Goal: Transaction & Acquisition: Book appointment/travel/reservation

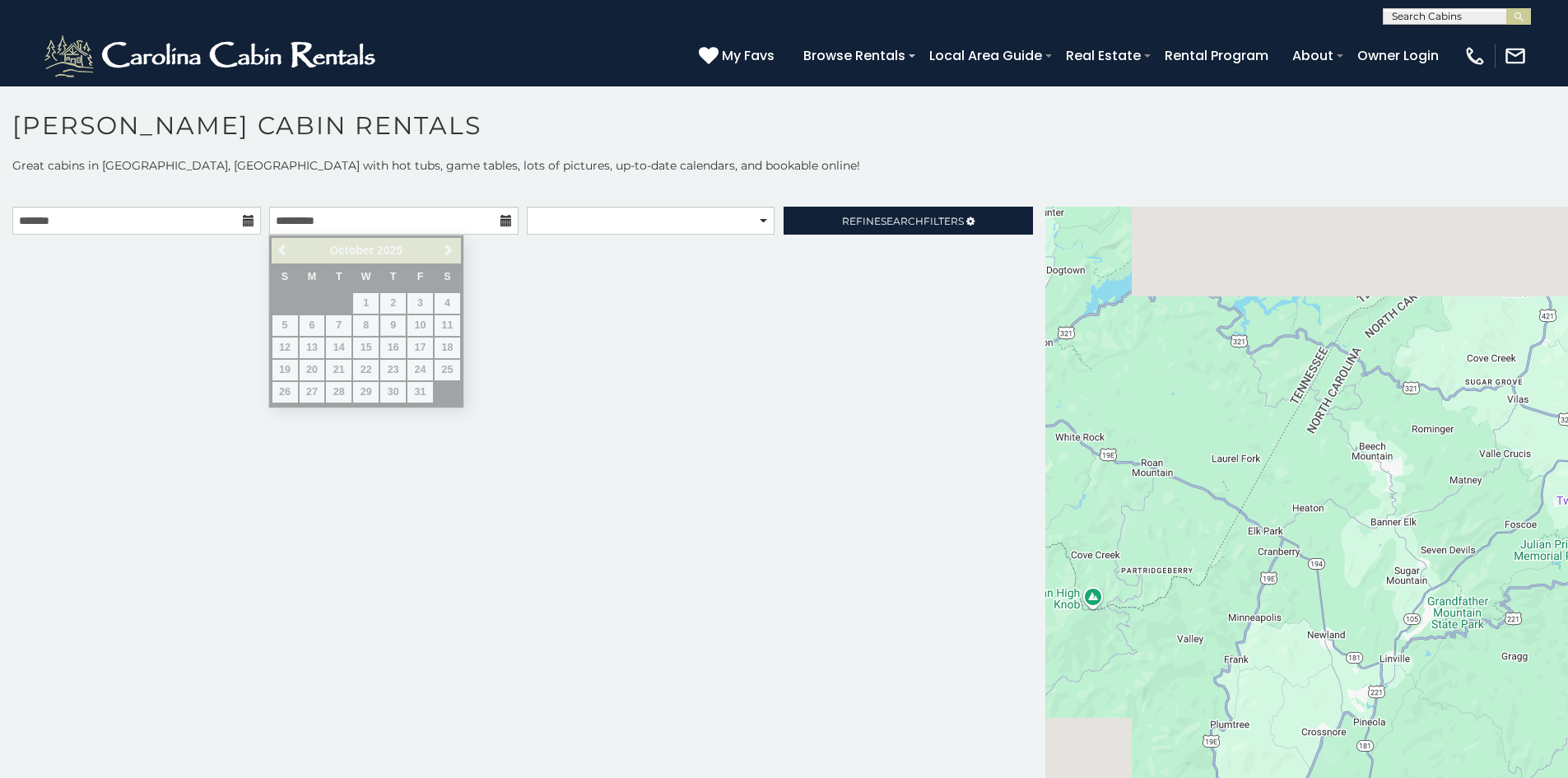
click at [242, 220] on icon at bounding box center [248, 221] width 12 height 12
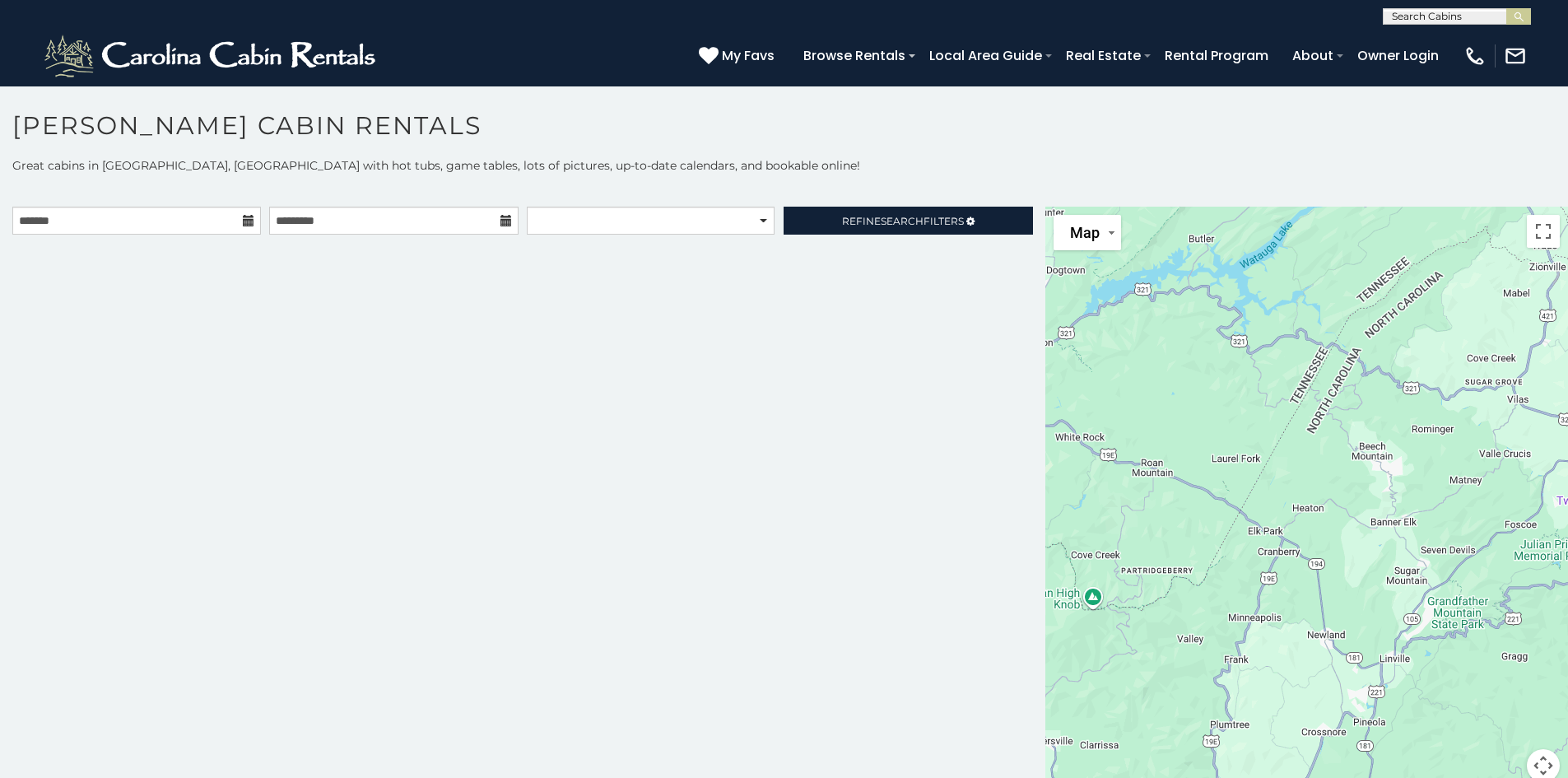
click at [242, 220] on icon at bounding box center [248, 221] width 12 height 12
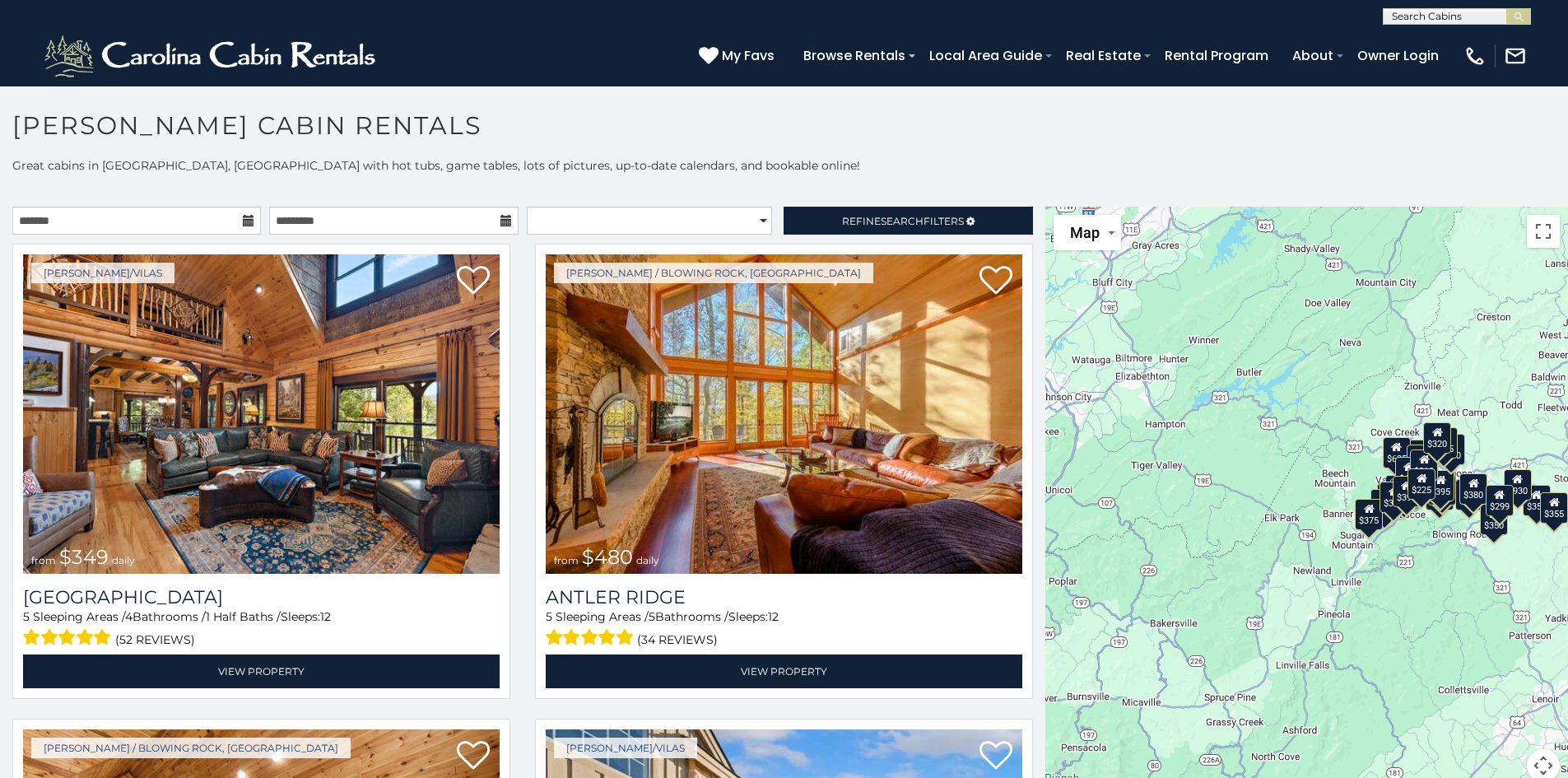
click at [242, 221] on icon at bounding box center [248, 221] width 12 height 12
click at [184, 219] on input "text" at bounding box center [137, 221] width 248 height 28
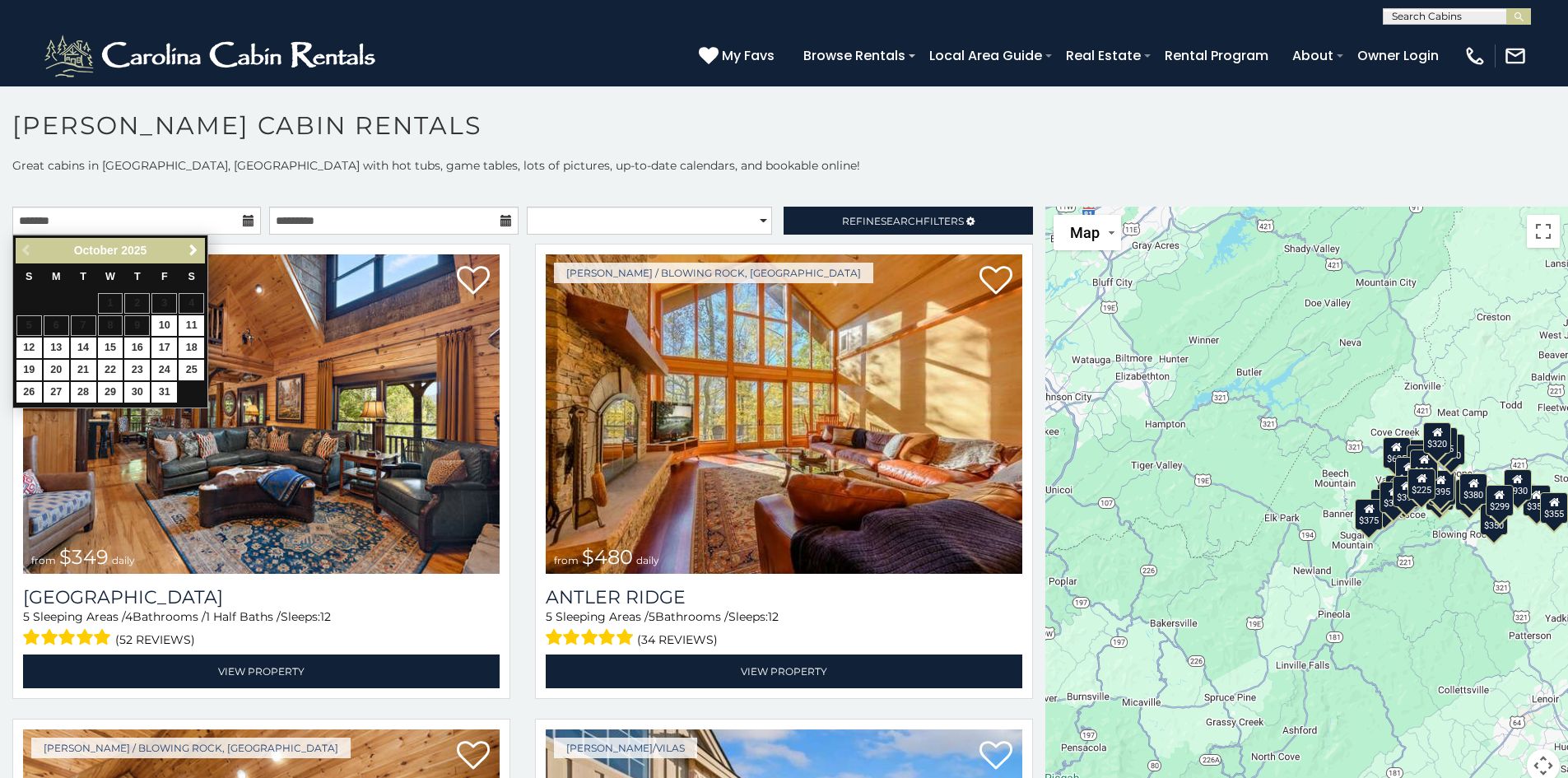
click at [196, 253] on span "Next" at bounding box center [194, 250] width 13 height 13
click at [166, 300] on link "5" at bounding box center [164, 303] width 26 height 21
type input "**********"
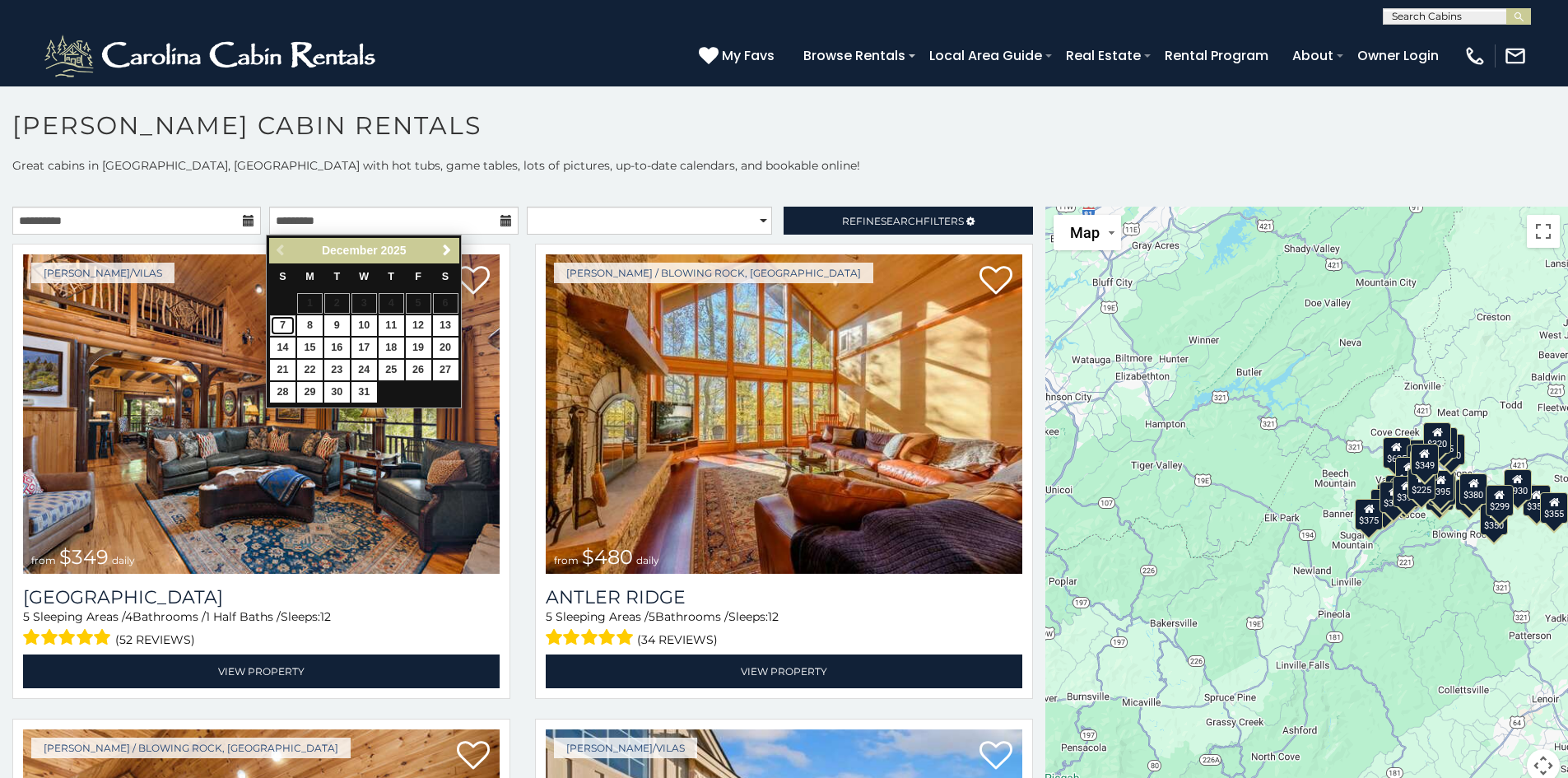
click at [286, 324] on link "7" at bounding box center [282, 325] width 26 height 21
type input "**********"
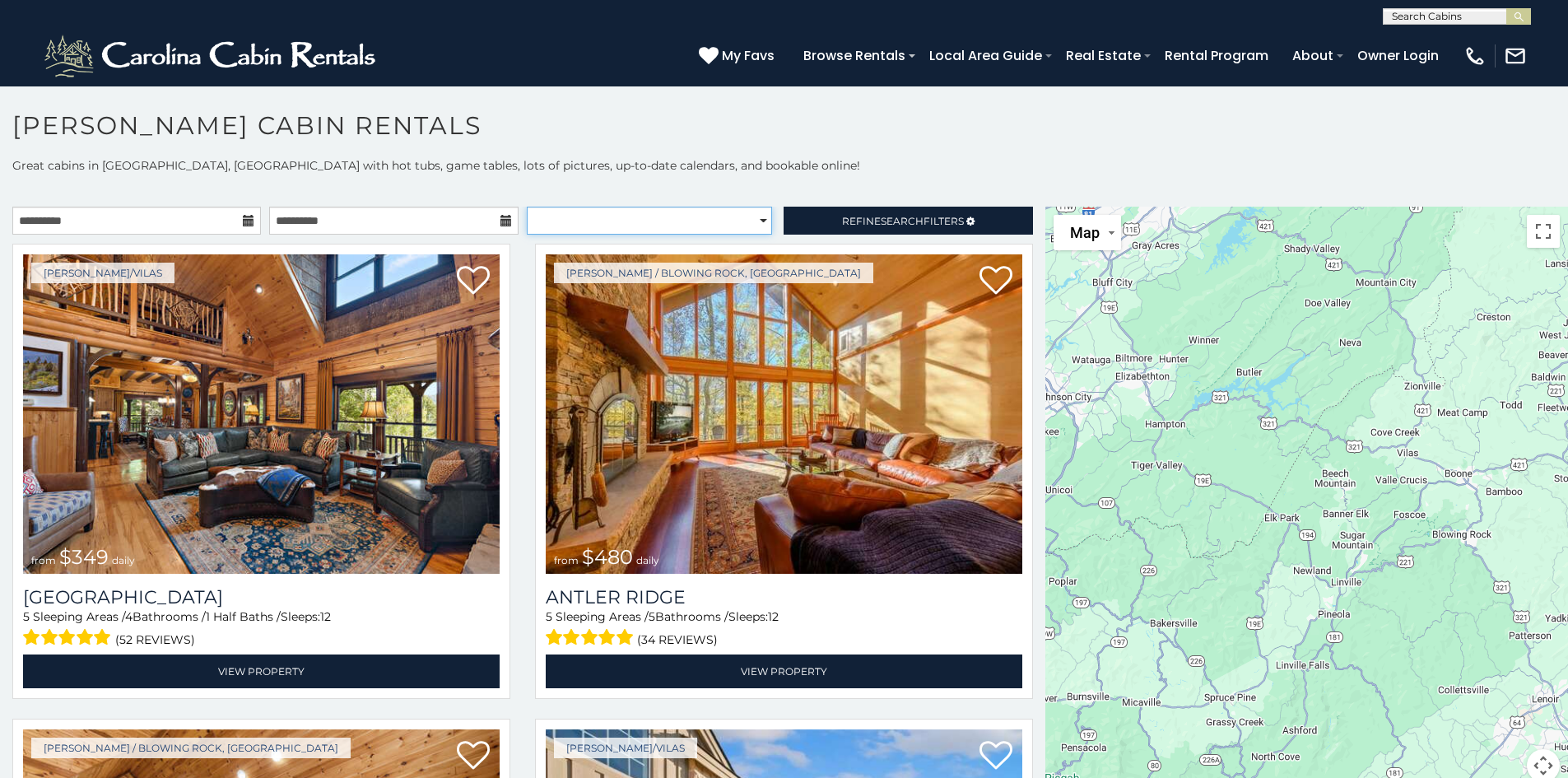
click at [660, 228] on select "**********" at bounding box center [650, 221] width 245 height 28
click at [657, 227] on select "**********" at bounding box center [650, 221] width 245 height 28
click at [889, 218] on span "Search" at bounding box center [902, 221] width 43 height 12
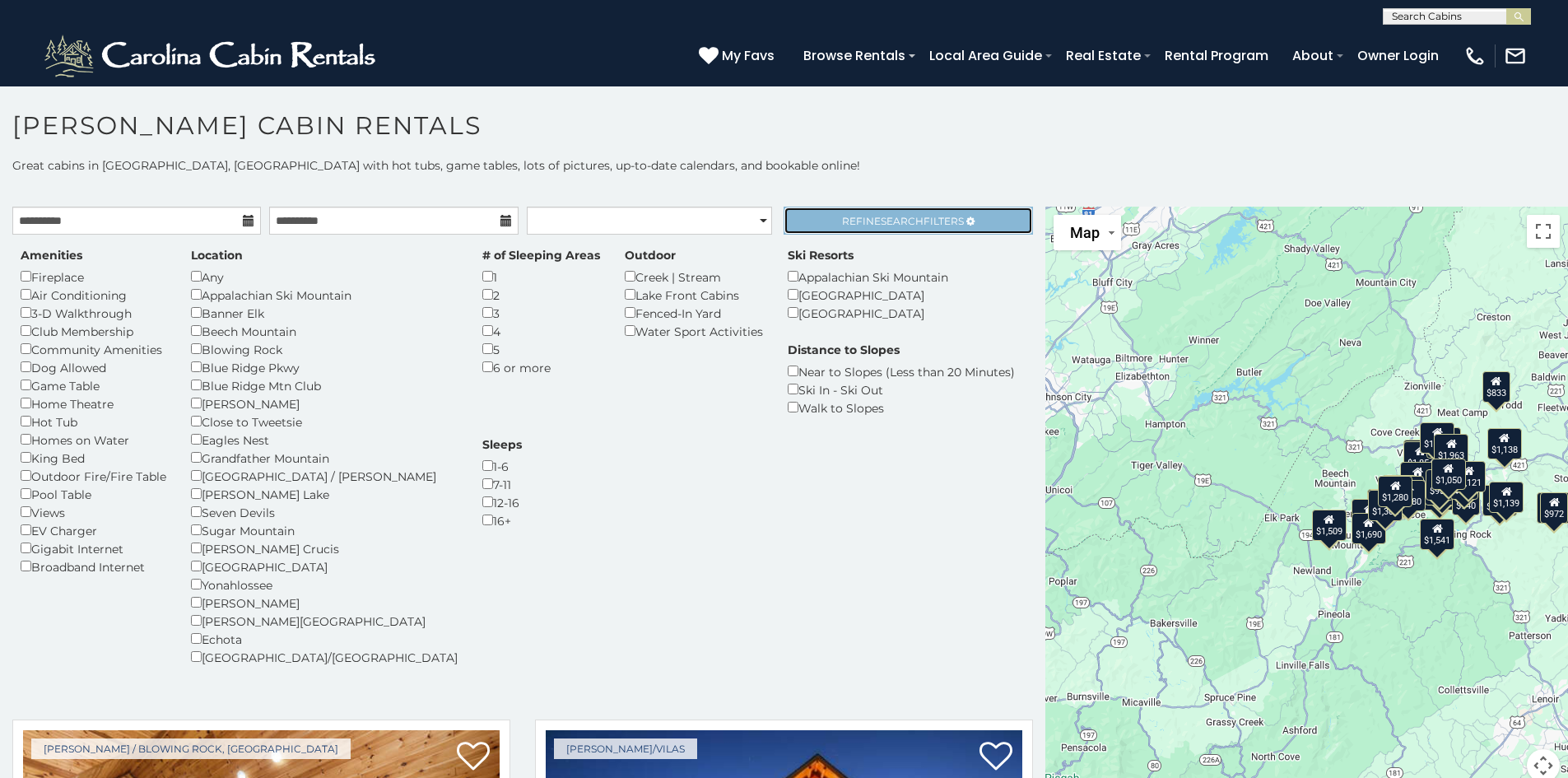
click at [856, 225] on span "Refine Search Filters" at bounding box center [903, 221] width 122 height 12
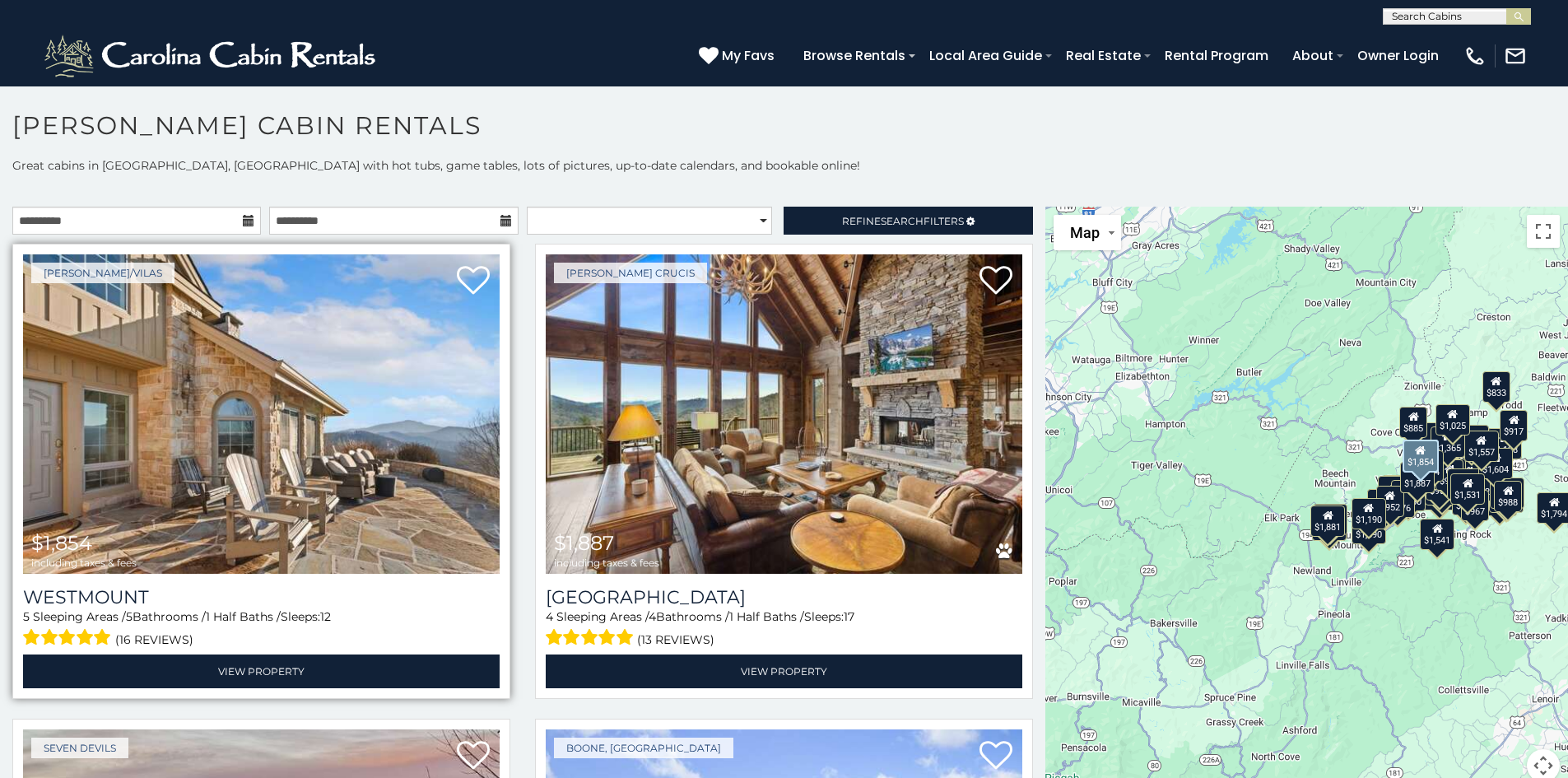
click at [187, 555] on img at bounding box center [261, 414] width 477 height 319
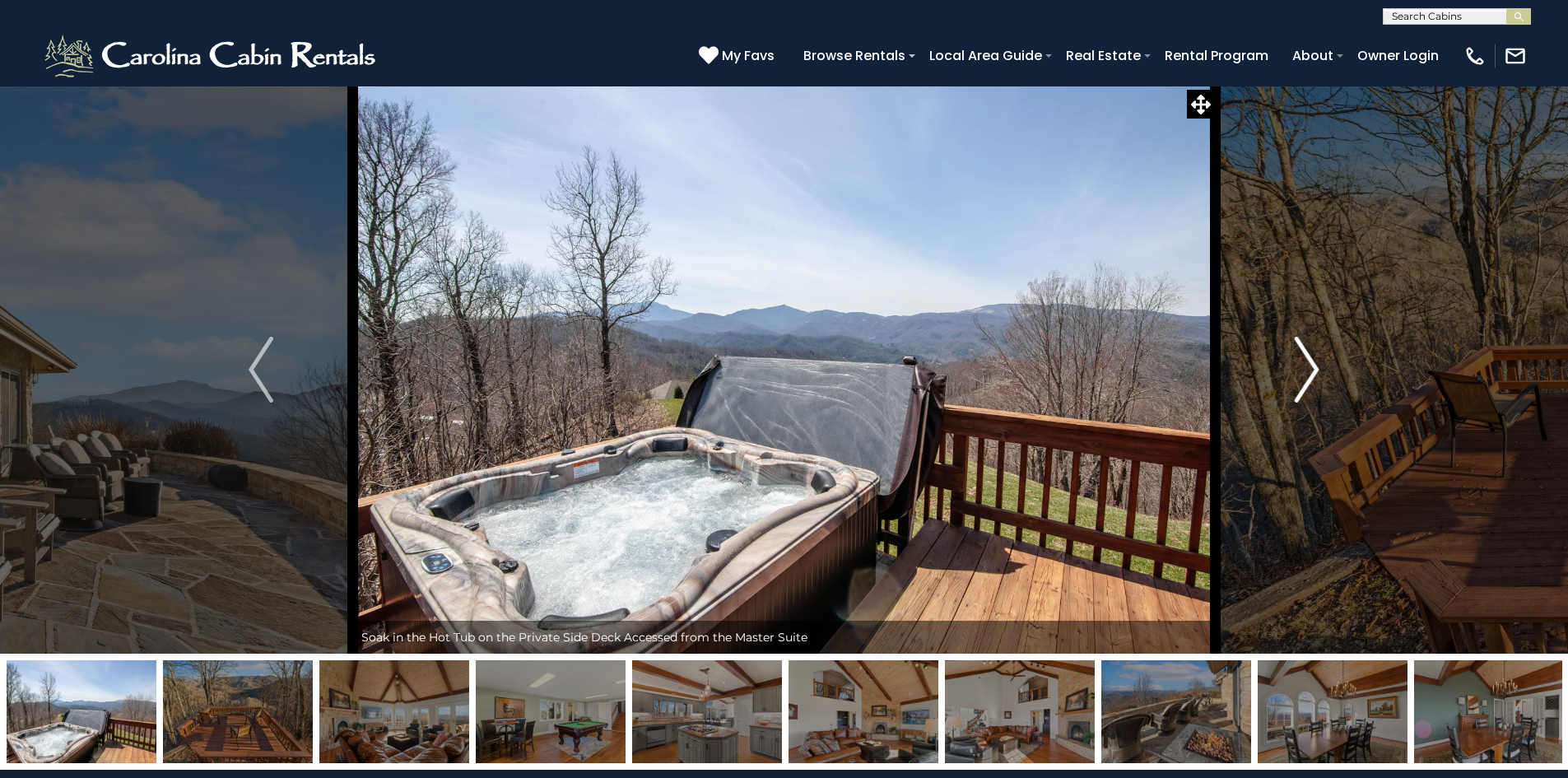
click at [1296, 367] on img "Next" at bounding box center [1307, 370] width 25 height 66
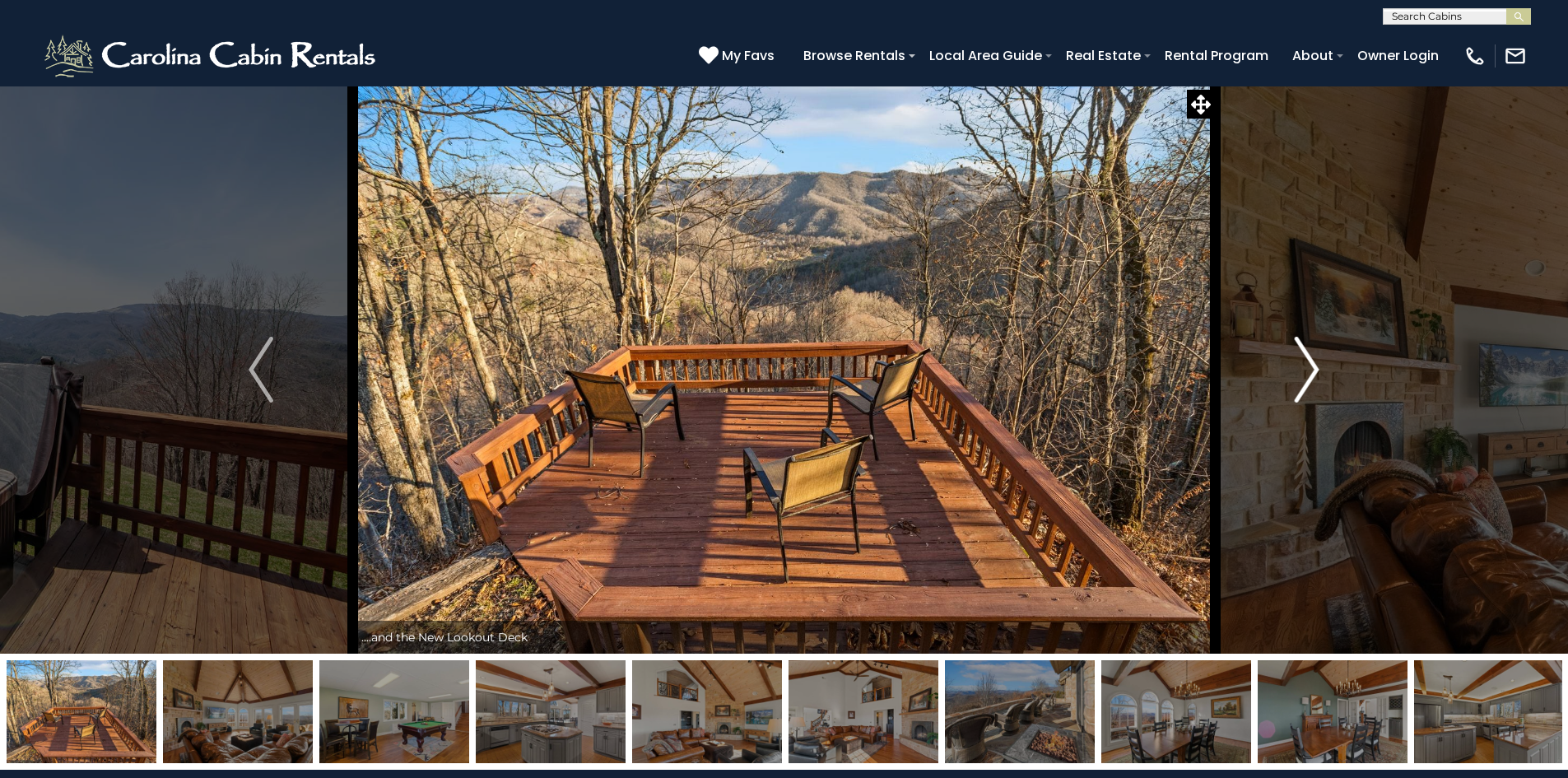
click at [1296, 367] on img "Next" at bounding box center [1307, 370] width 25 height 66
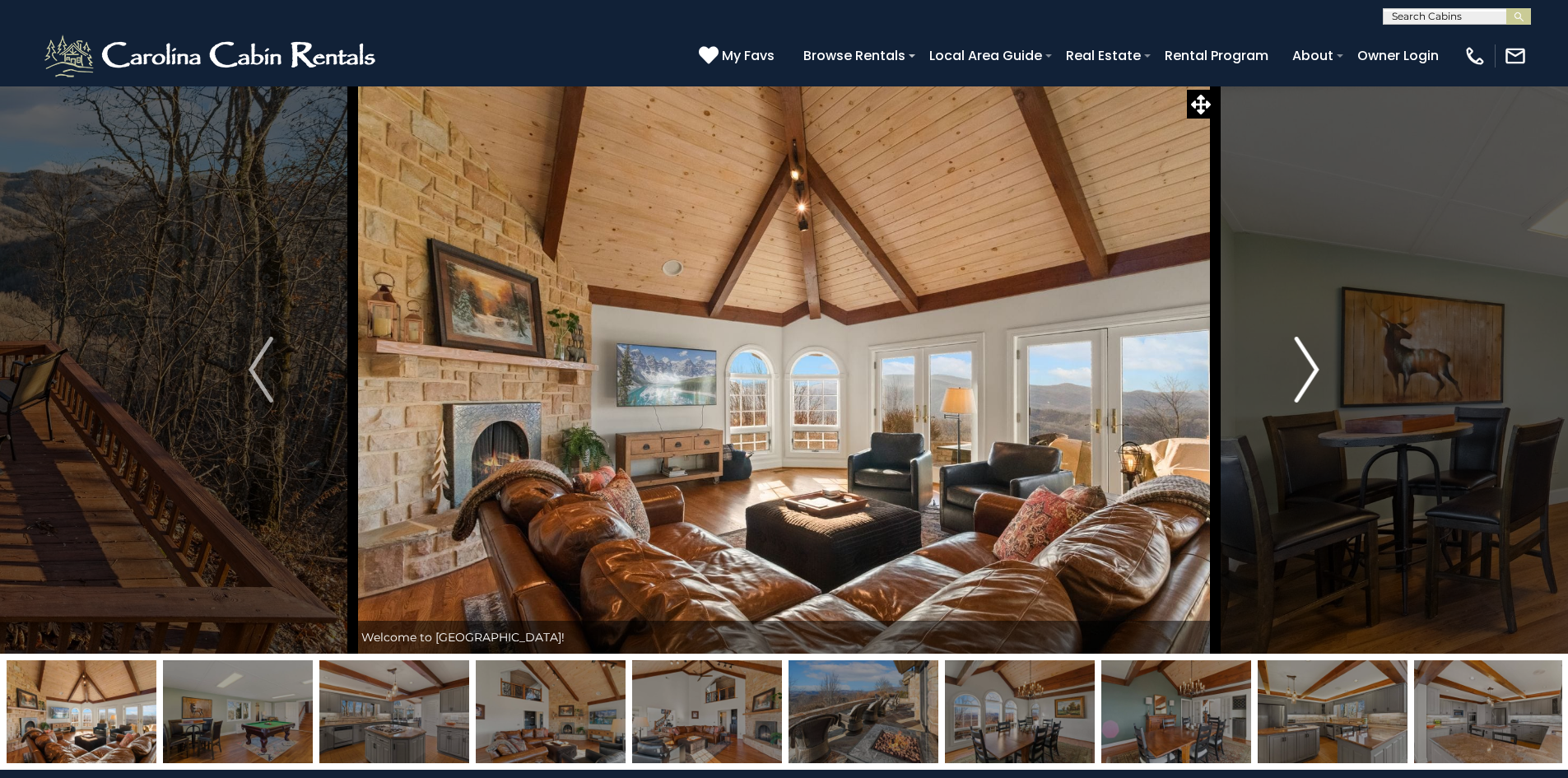
click at [1296, 367] on img "Next" at bounding box center [1307, 370] width 25 height 66
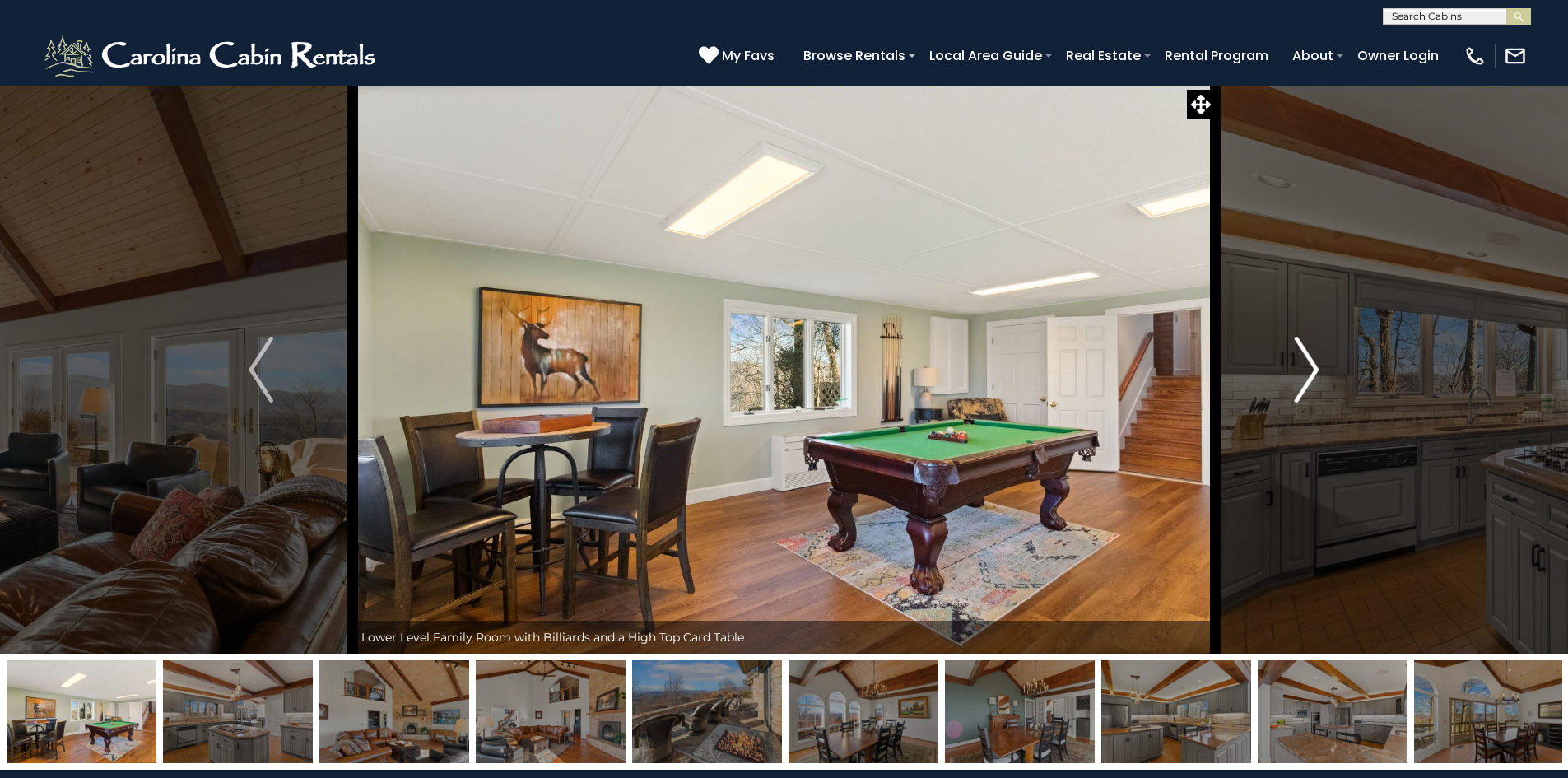
click at [1296, 367] on img "Next" at bounding box center [1307, 370] width 25 height 66
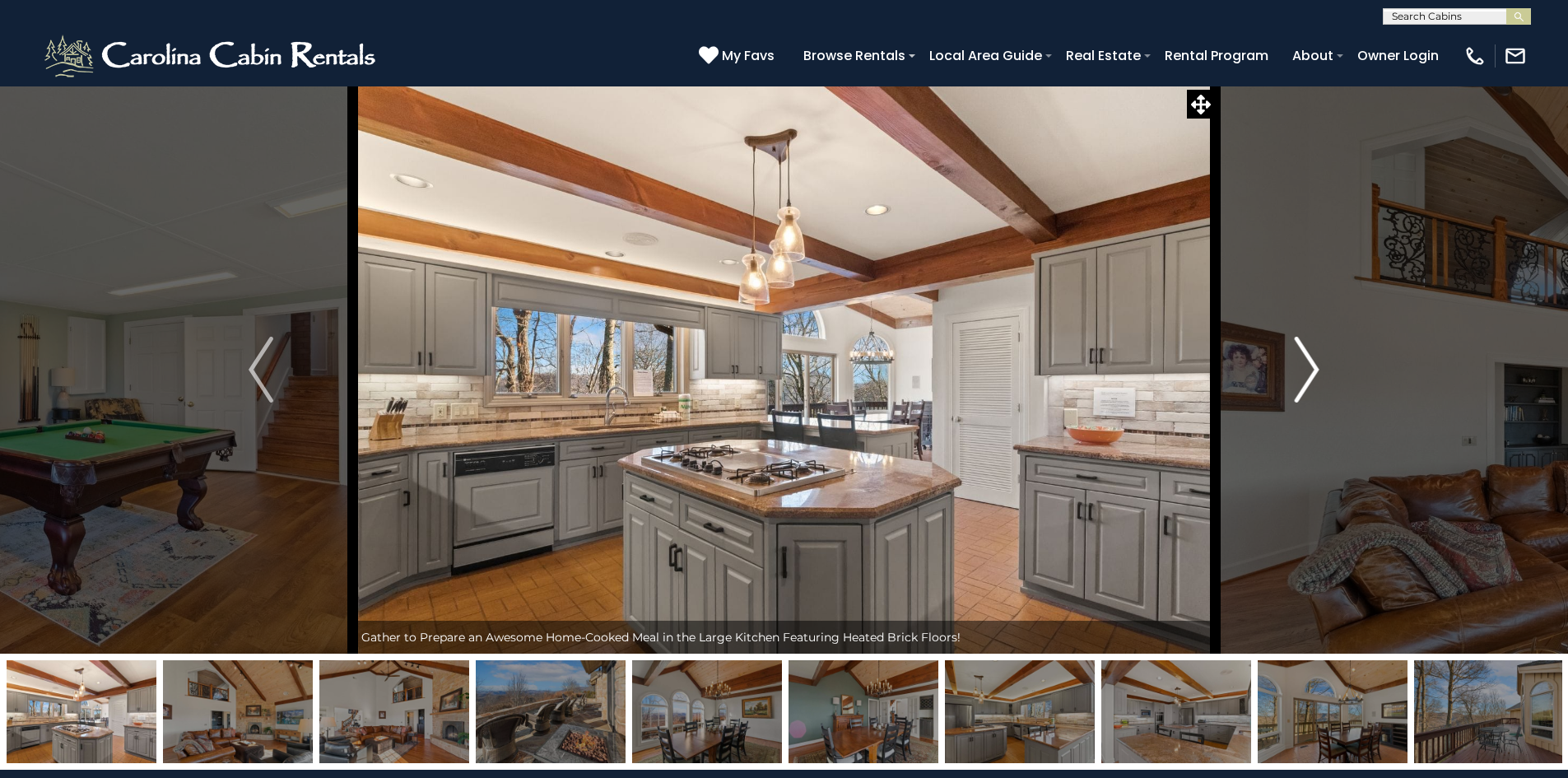
click at [1296, 367] on img "Next" at bounding box center [1307, 370] width 25 height 66
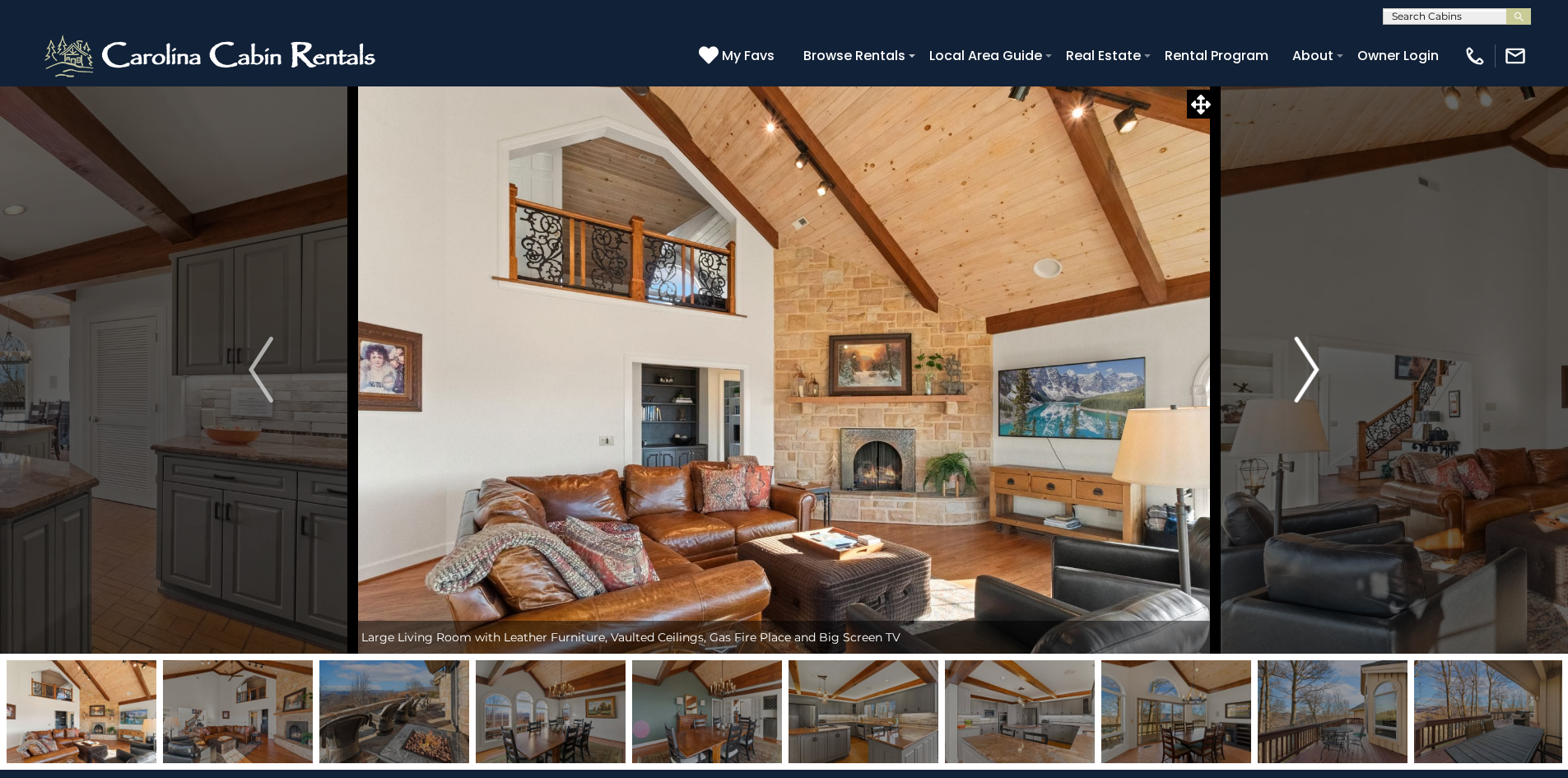
click at [1296, 367] on img "Next" at bounding box center [1307, 370] width 25 height 66
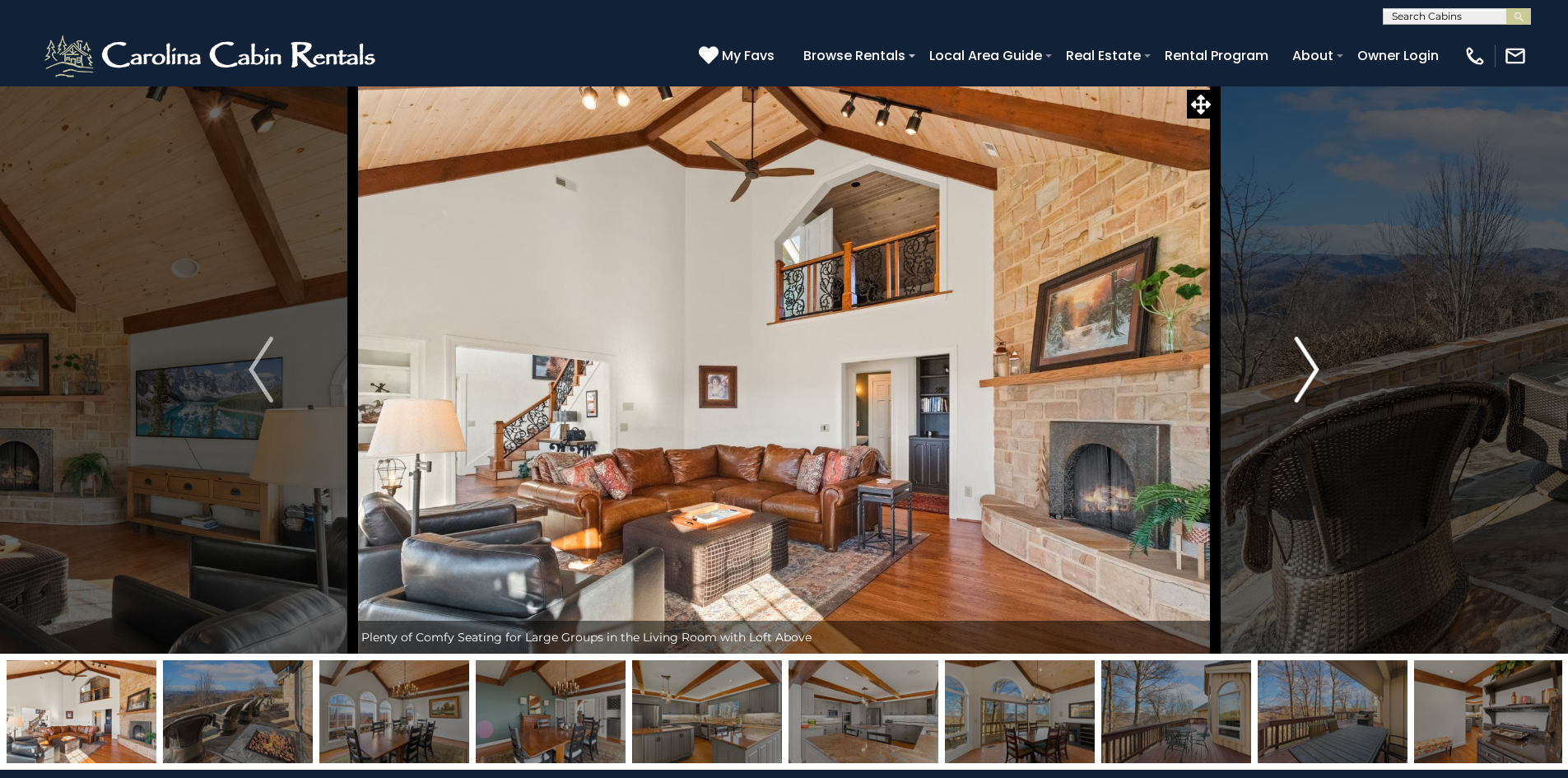
click at [1296, 367] on img "Next" at bounding box center [1307, 370] width 25 height 66
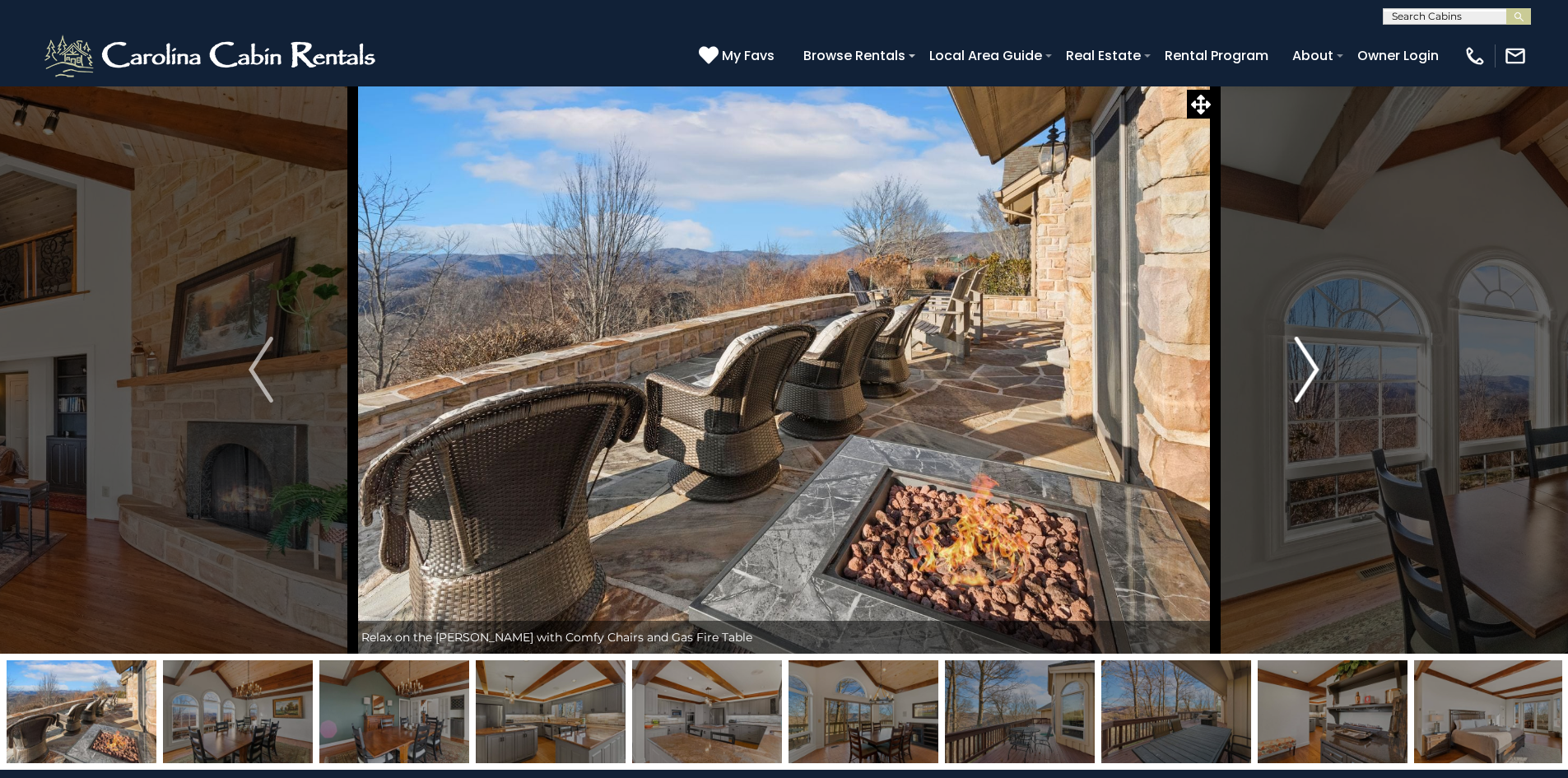
click at [1296, 367] on img "Next" at bounding box center [1307, 370] width 25 height 66
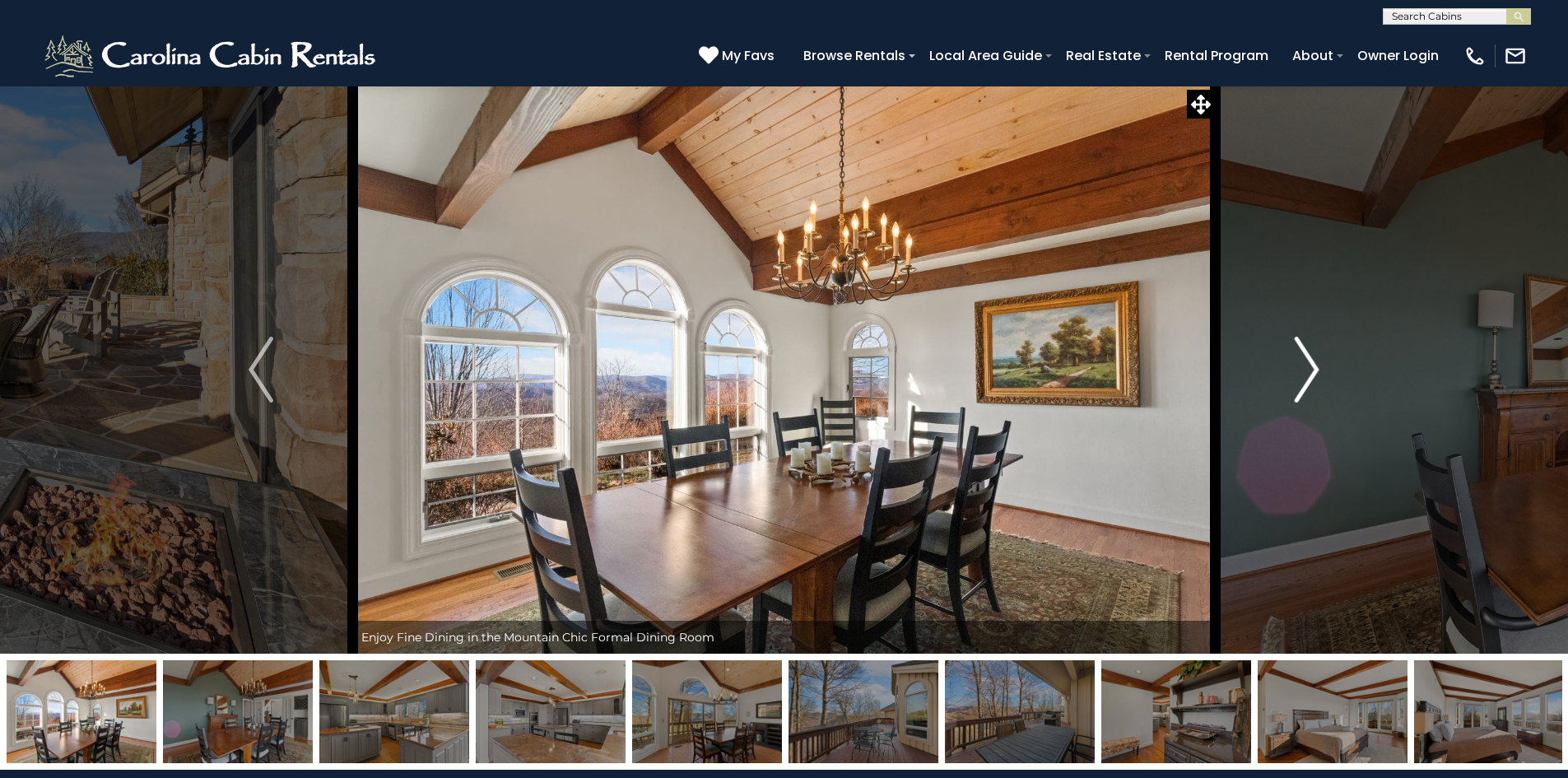
click at [1296, 367] on img "Next" at bounding box center [1307, 370] width 25 height 66
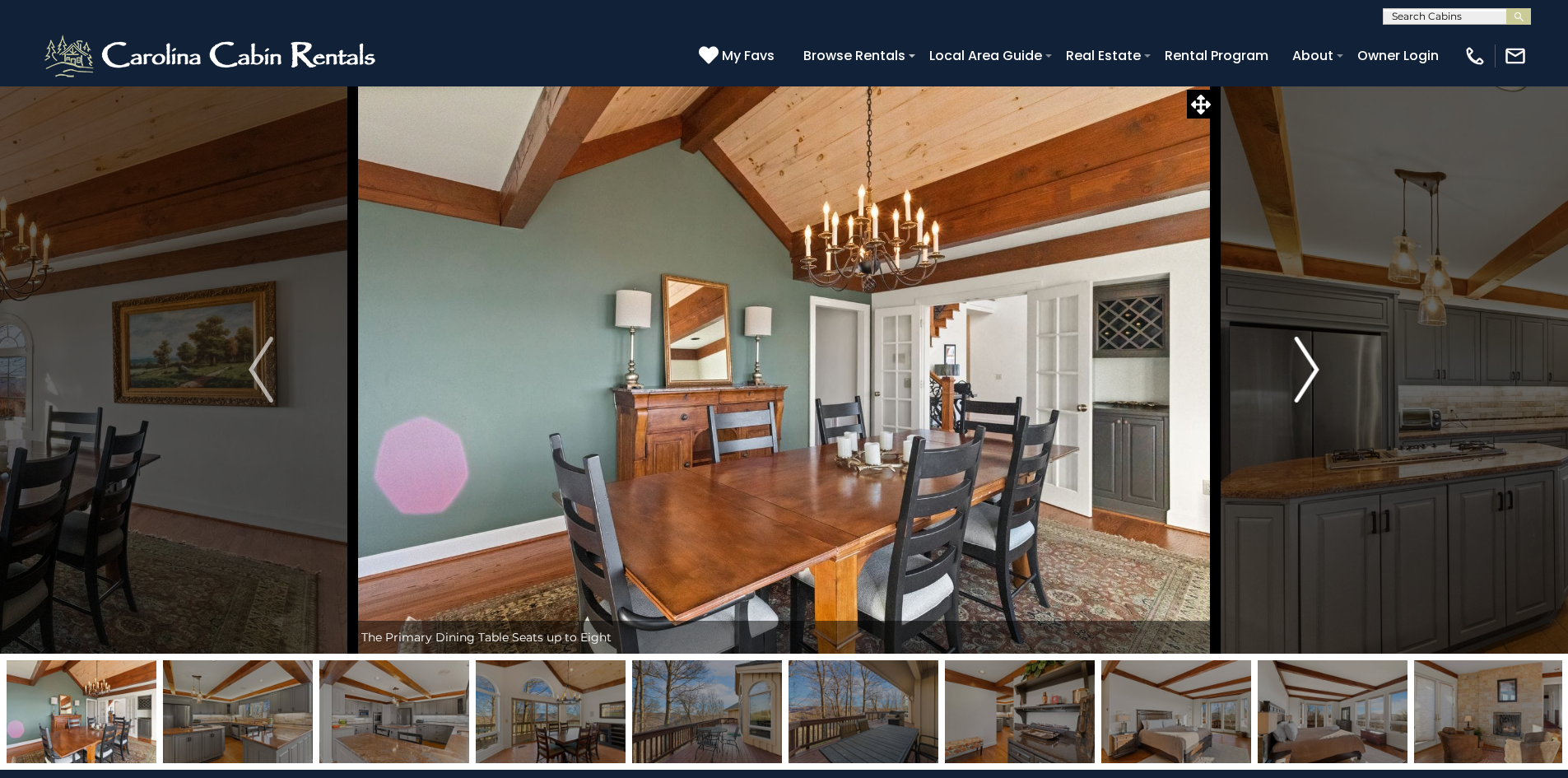
click at [1296, 367] on img "Next" at bounding box center [1307, 370] width 25 height 66
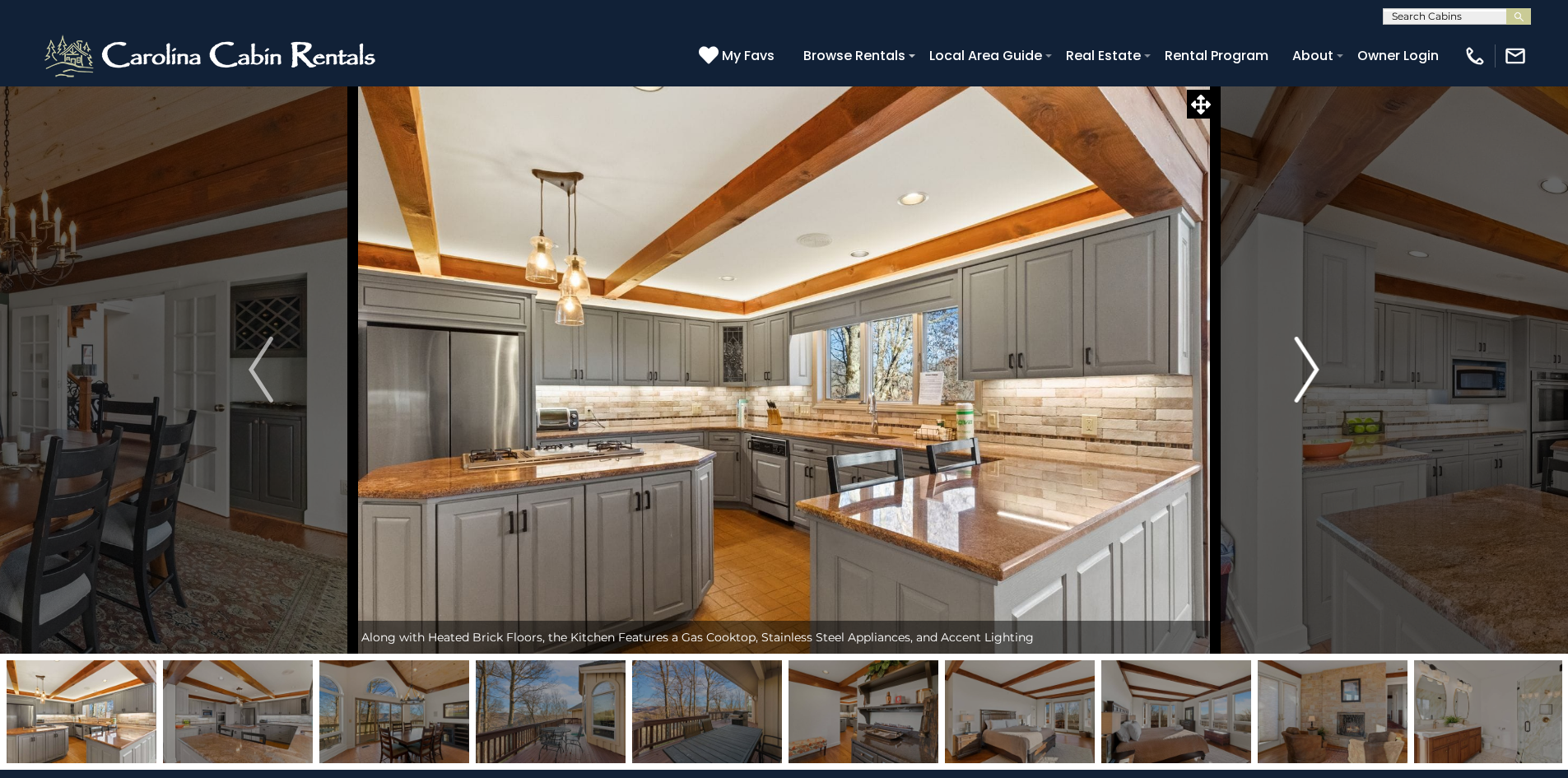
click at [1296, 367] on img "Next" at bounding box center [1307, 370] width 25 height 66
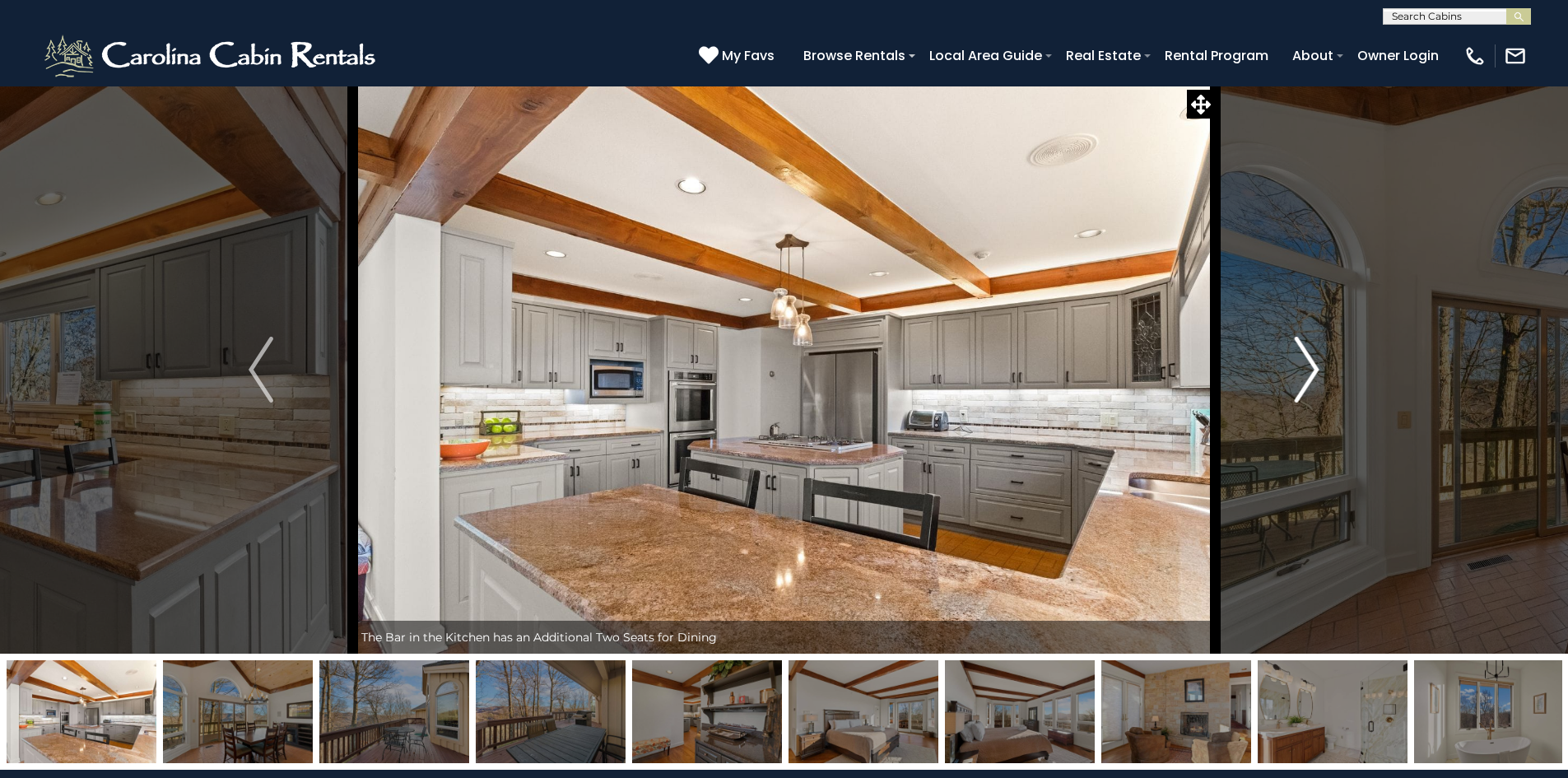
click at [1296, 367] on img "Next" at bounding box center [1307, 370] width 25 height 66
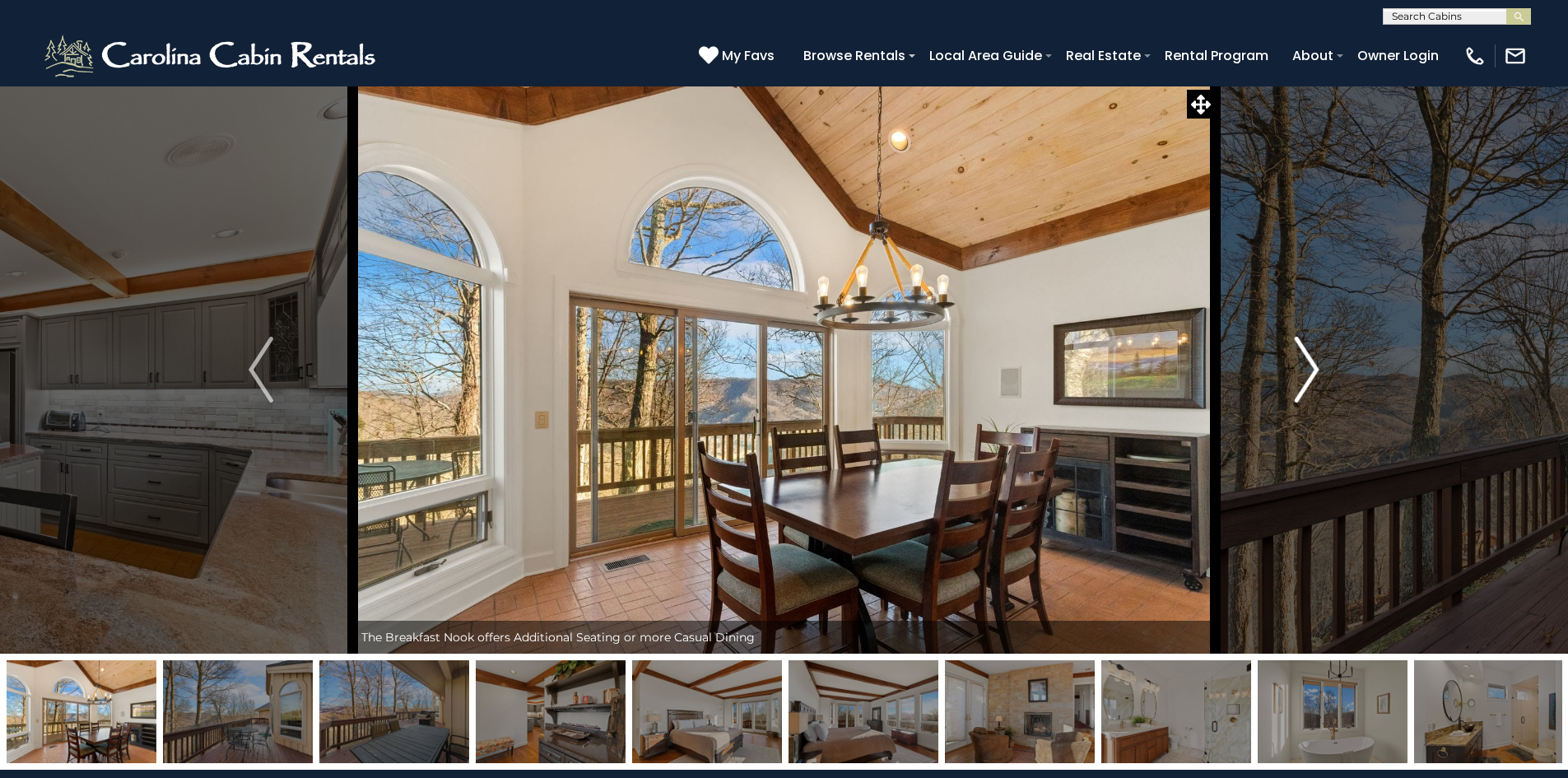
click at [1296, 367] on img "Next" at bounding box center [1307, 370] width 25 height 66
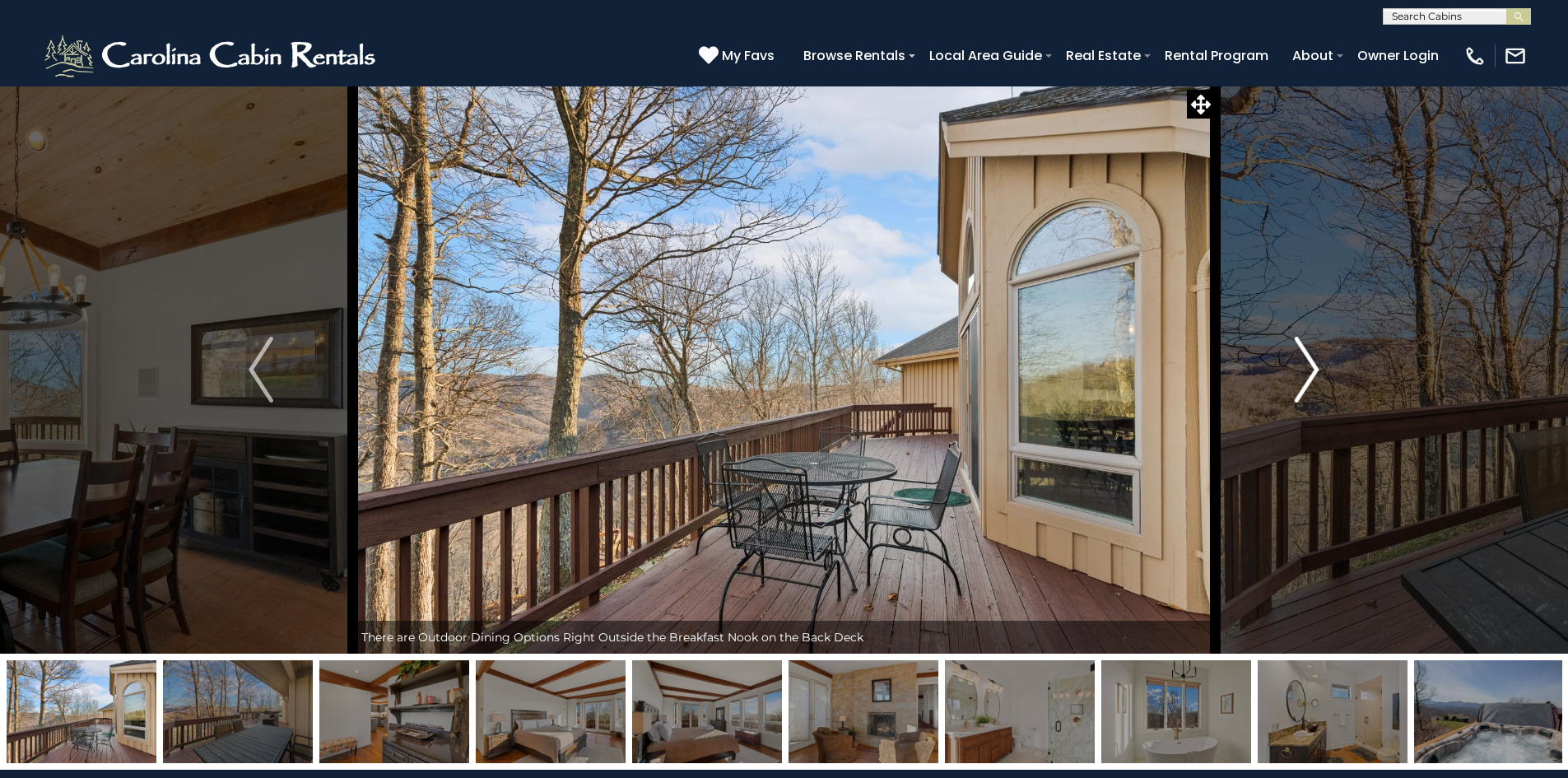
click at [1296, 367] on img "Next" at bounding box center [1307, 370] width 25 height 66
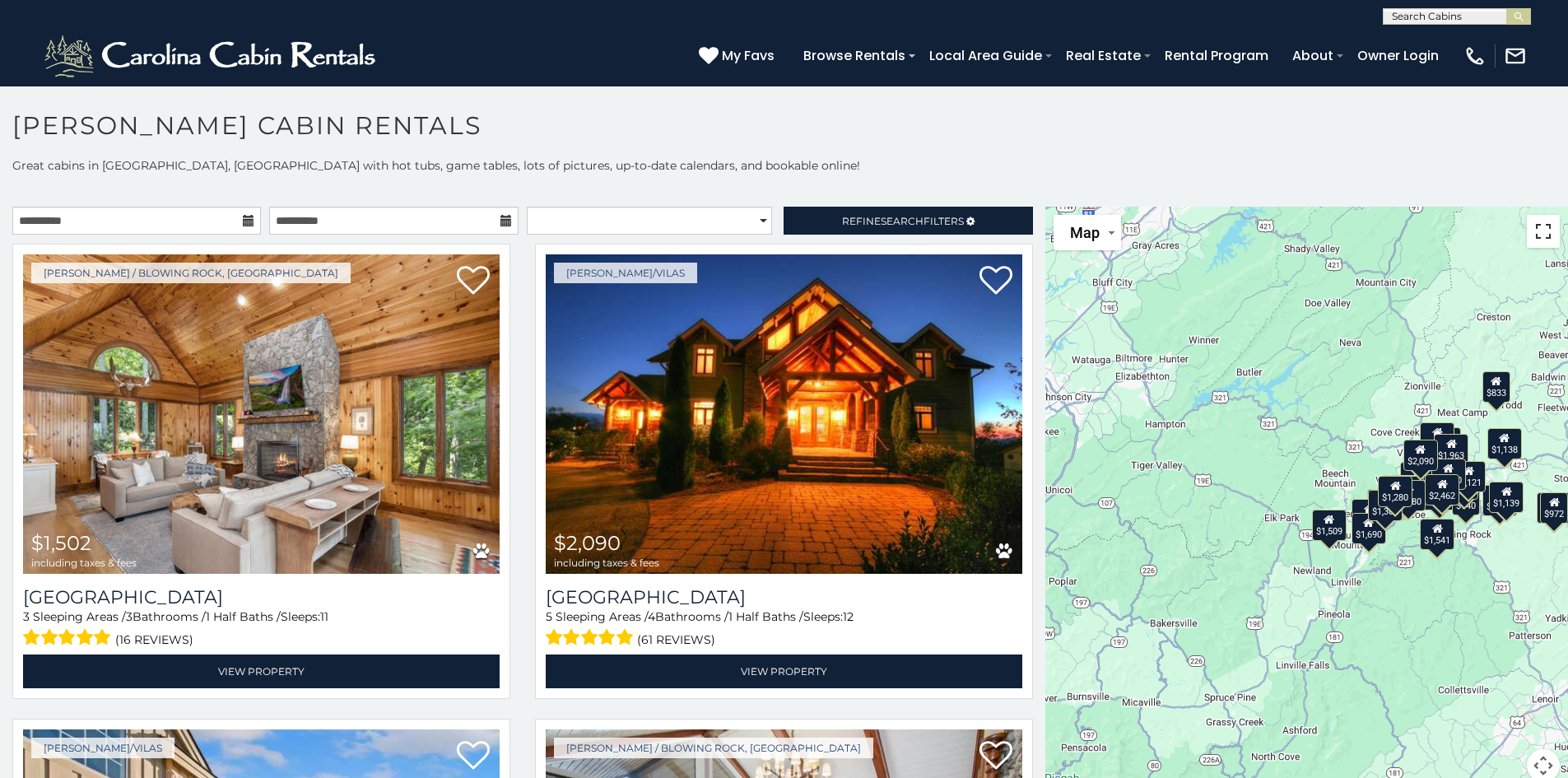
drag, startPoint x: 1538, startPoint y: 231, endPoint x: 1539, endPoint y: 303, distance: 72.0
click at [1539, 231] on button "Toggle fullscreen view" at bounding box center [1543, 232] width 33 height 33
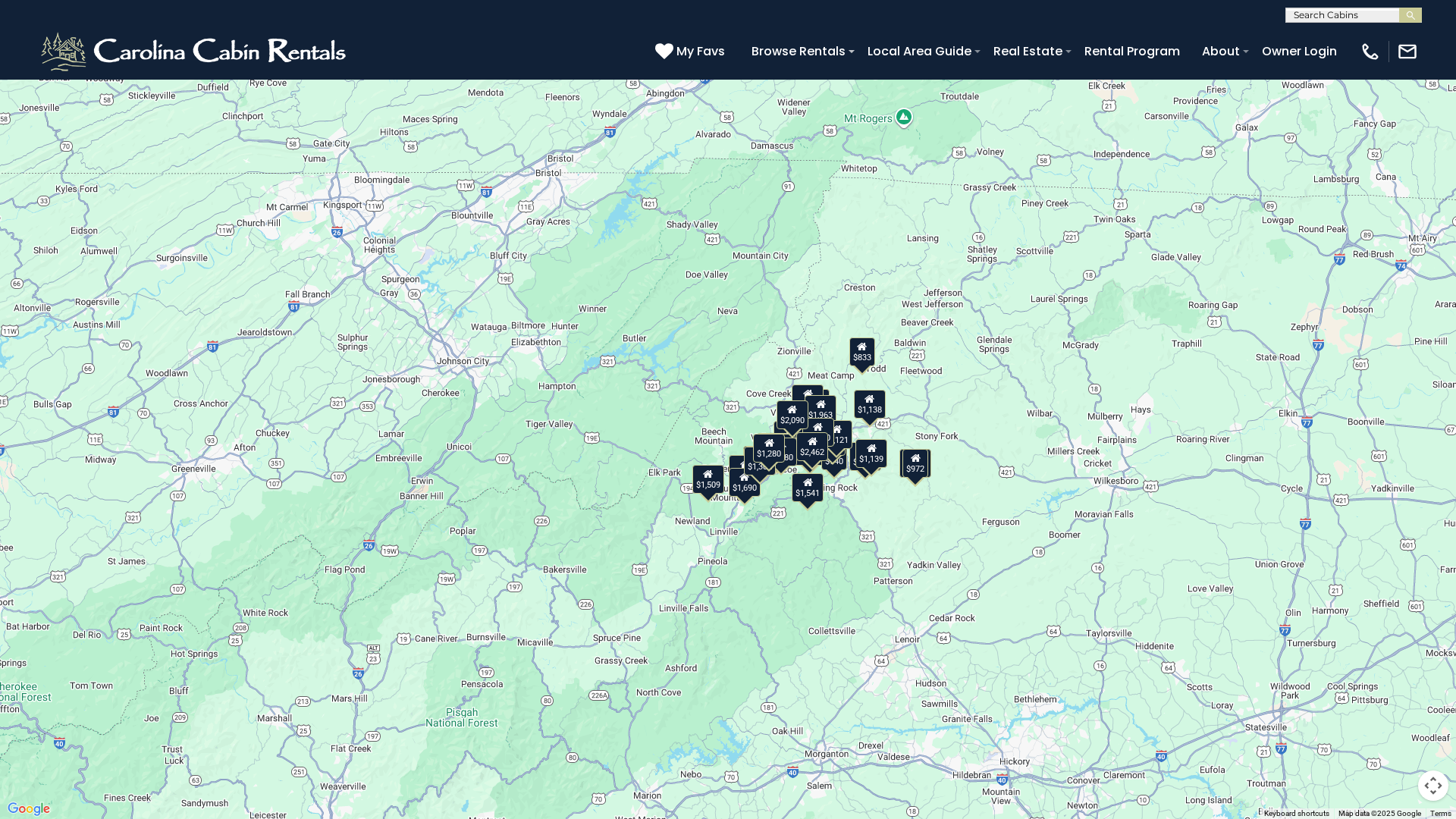
drag, startPoint x: 912, startPoint y: 532, endPoint x: 868, endPoint y: 586, distance: 69.7
click at [868, 586] on div "$1,502 $2,090 $1,854 $2,462 $1,887 $1,448 $1,668 $1,864 $1,857 $1,334 $1,859 $1…" at bounding box center [728, 410] width 1456 height 819
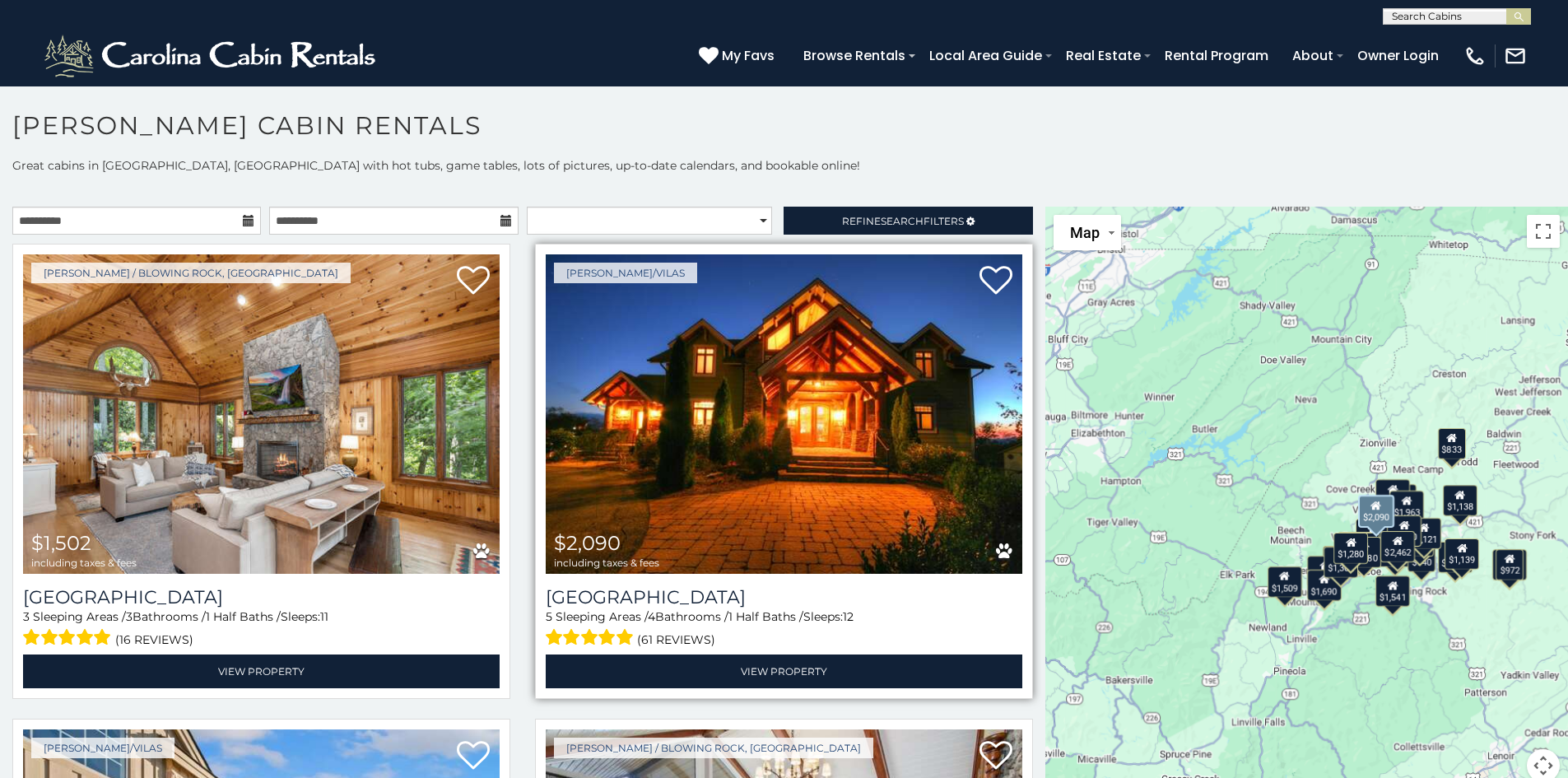
click at [793, 457] on img at bounding box center [784, 414] width 477 height 319
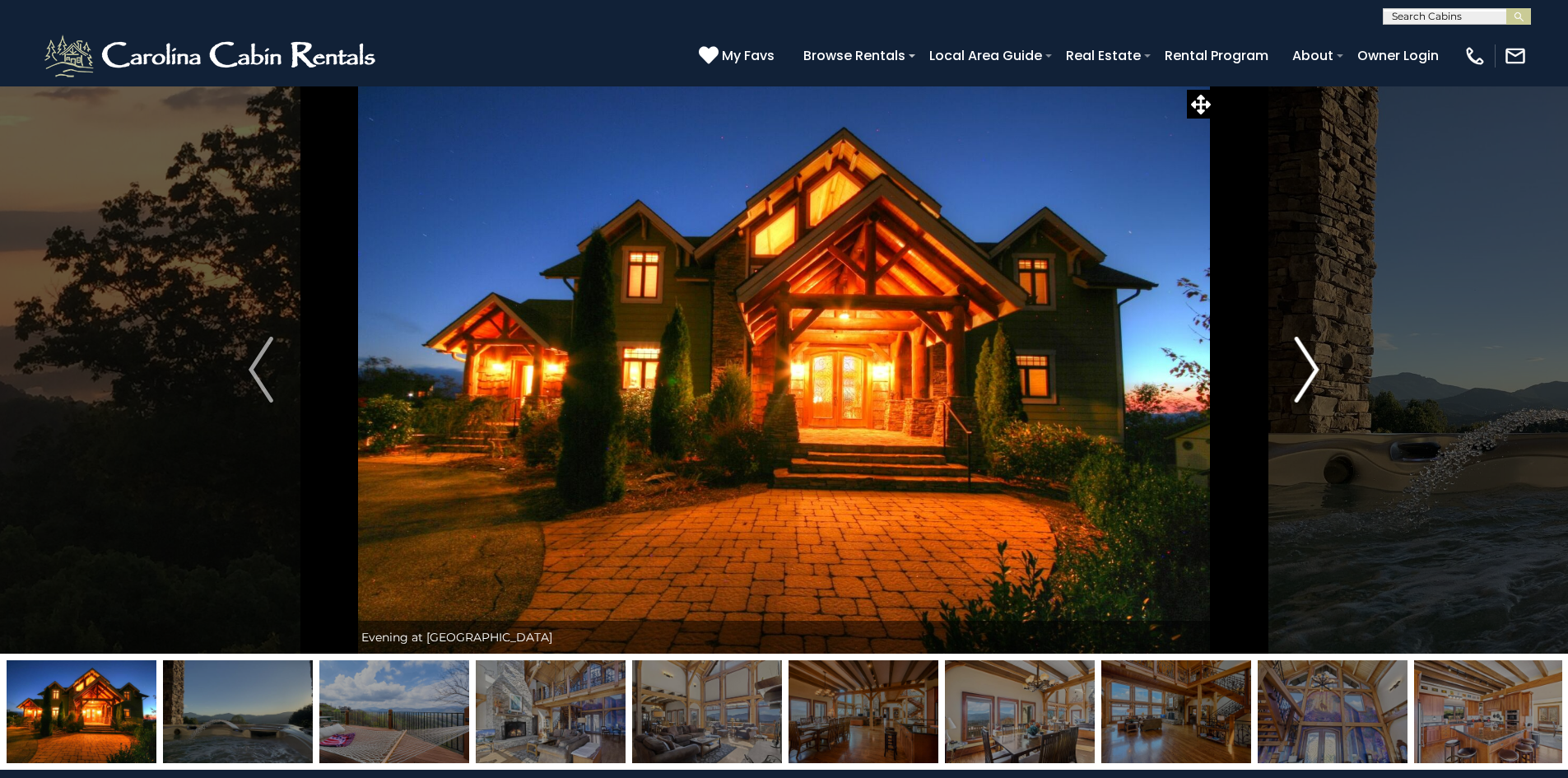
click at [1310, 375] on img "Next" at bounding box center [1307, 370] width 25 height 66
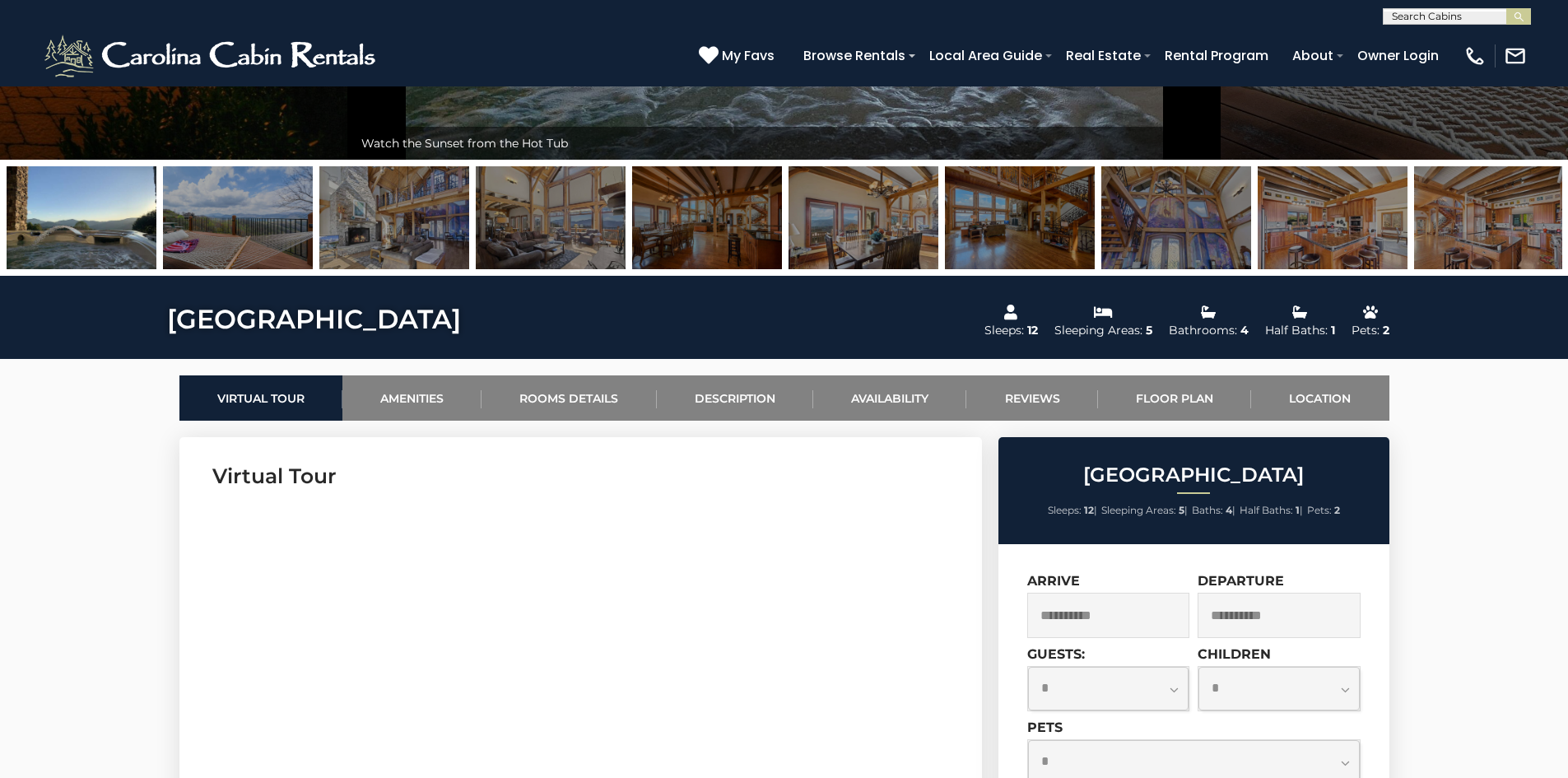
scroll to position [824, 0]
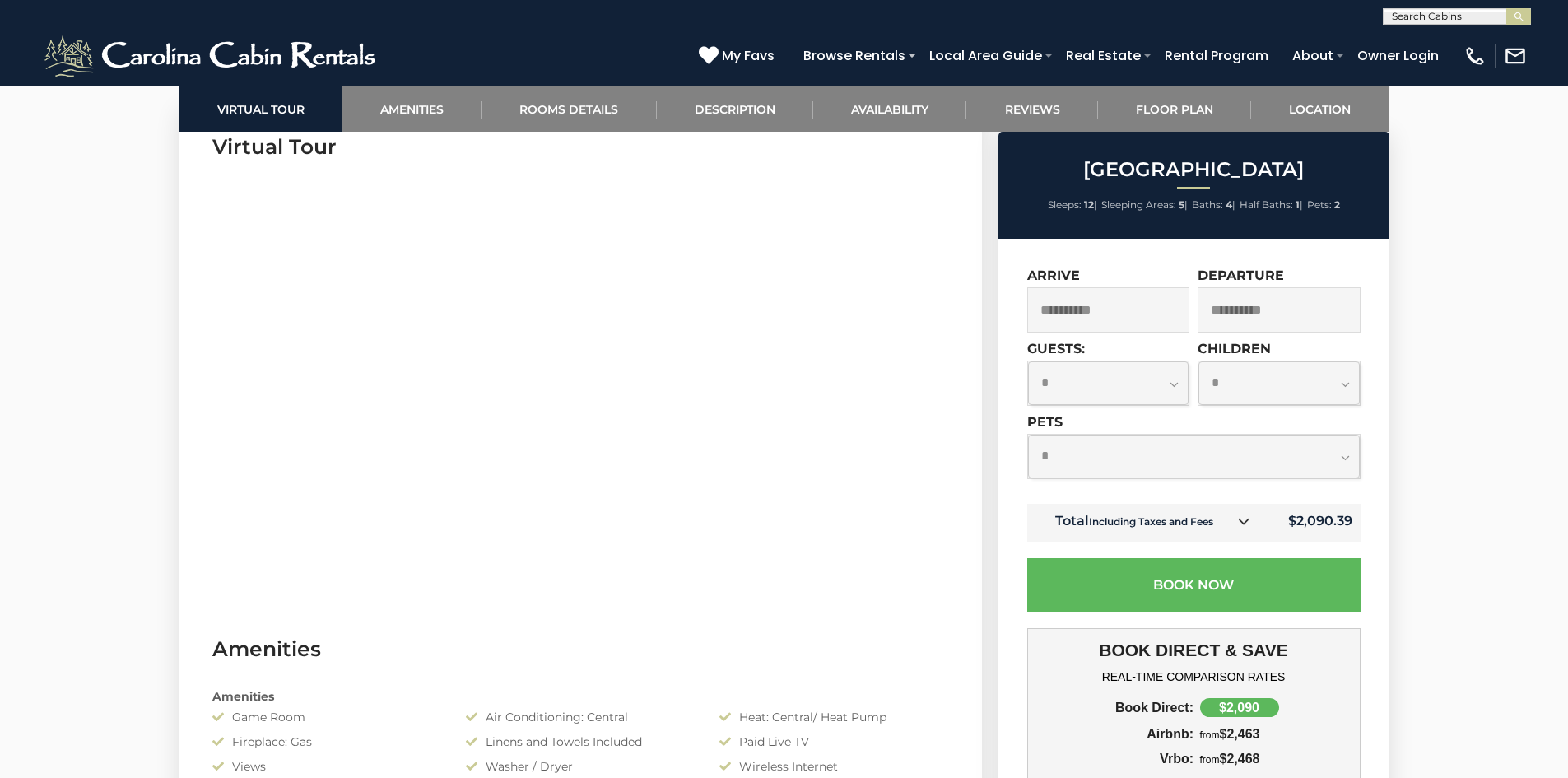
click at [1169, 379] on select "**********" at bounding box center [1108, 383] width 161 height 44
select select "*"
click at [1028, 362] on select "**********" at bounding box center [1108, 383] width 161 height 44
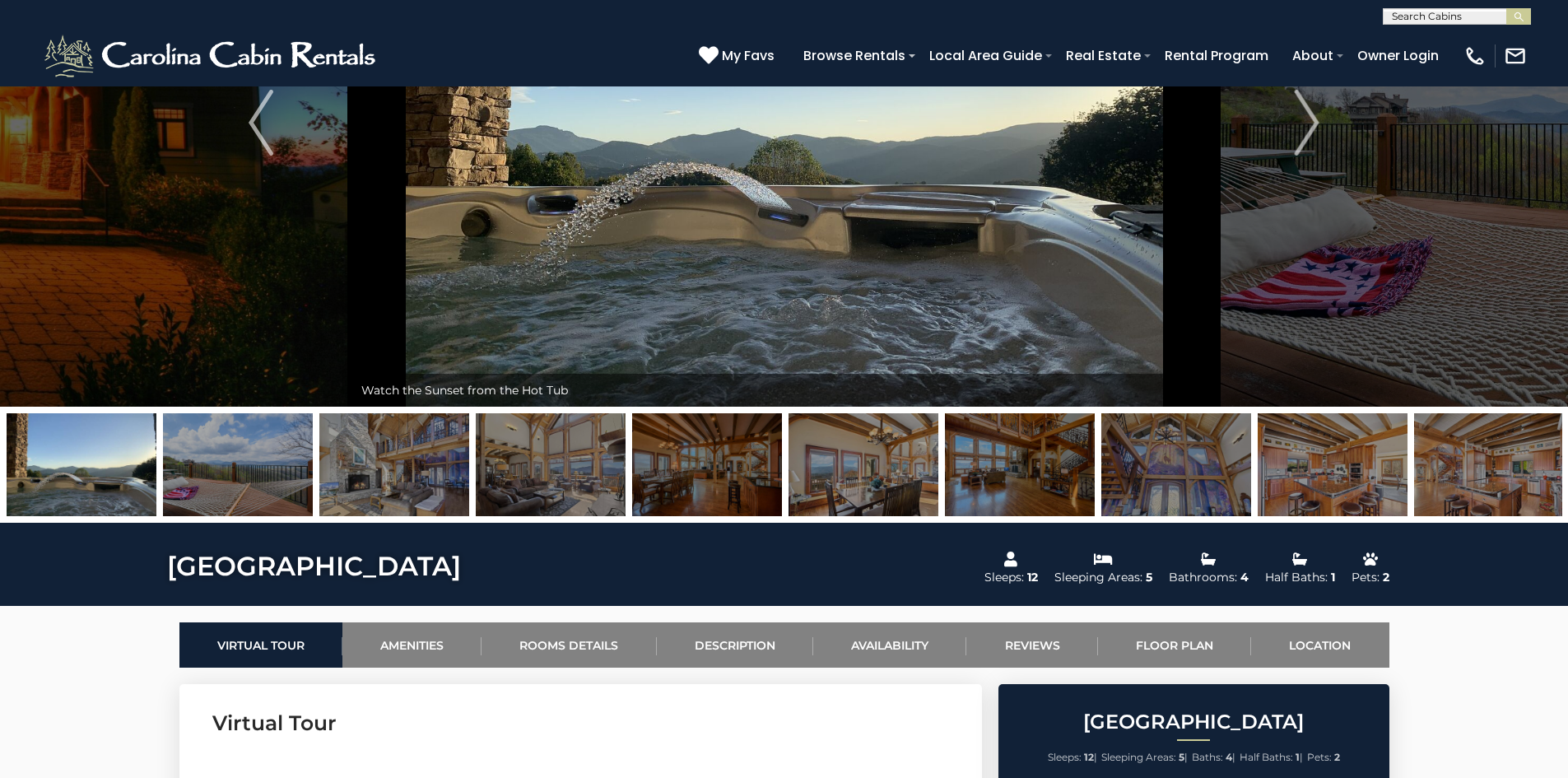
scroll to position [0, 0]
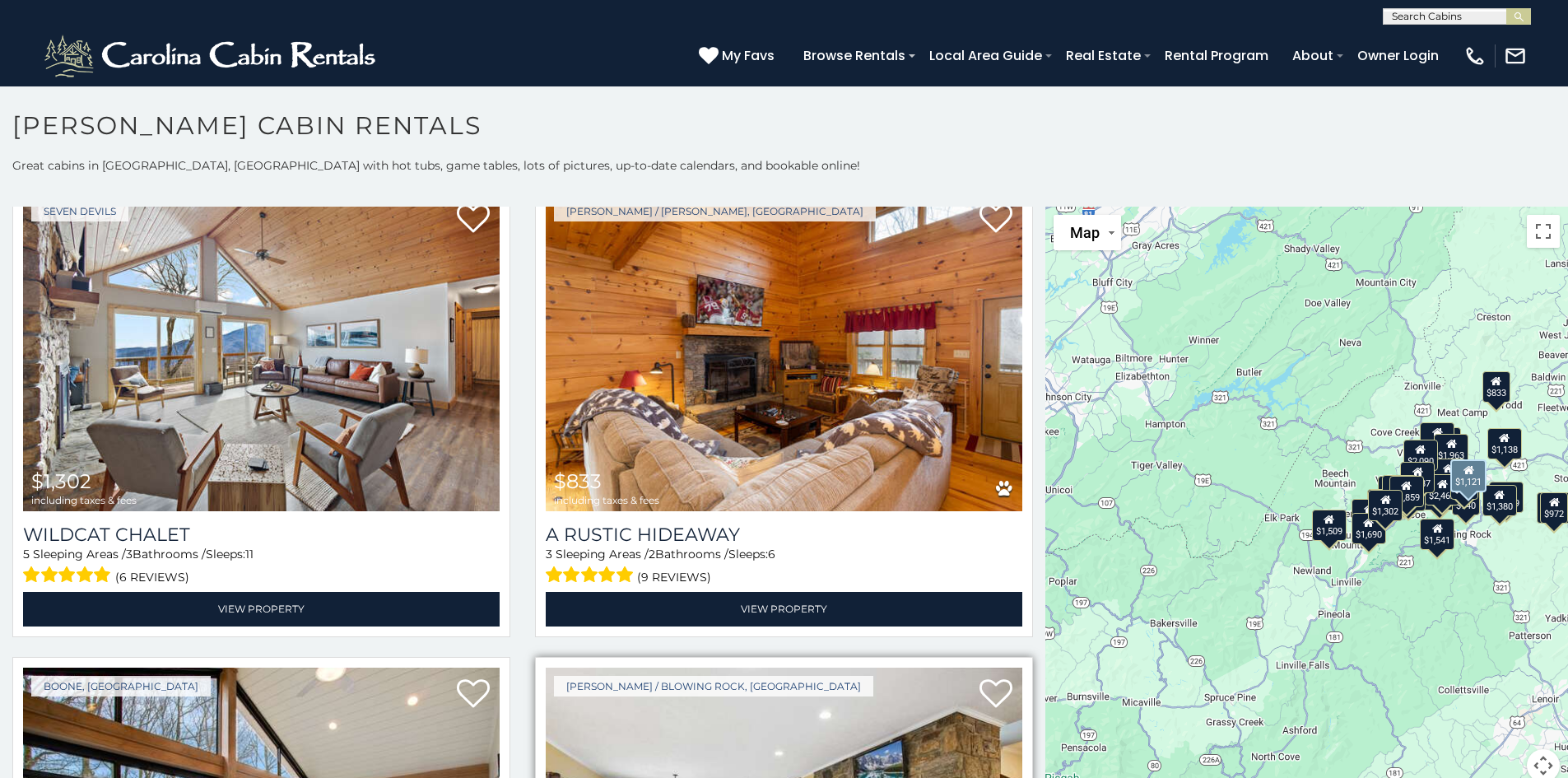
scroll to position [6092, 0]
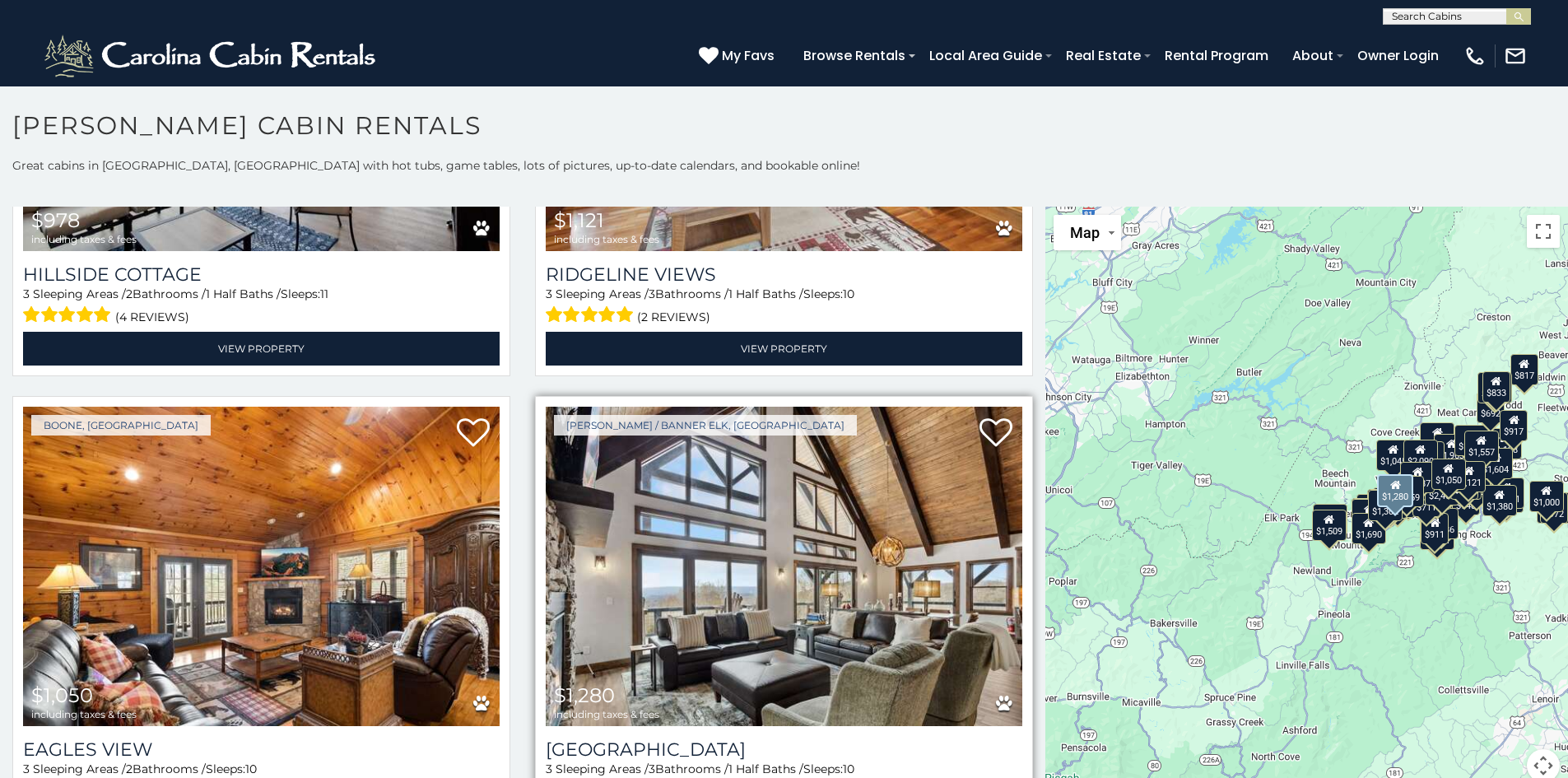
scroll to position [7076, 0]
